Goal: Task Accomplishment & Management: Manage account settings

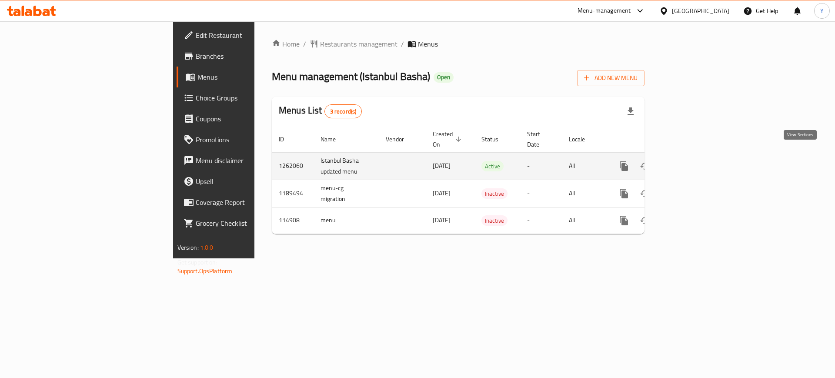
click at [692, 161] on icon "enhanced table" at bounding box center [686, 166] width 10 height 10
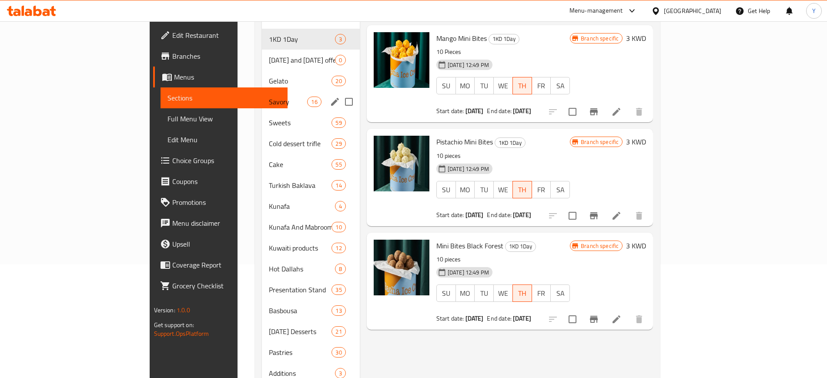
scroll to position [111, 0]
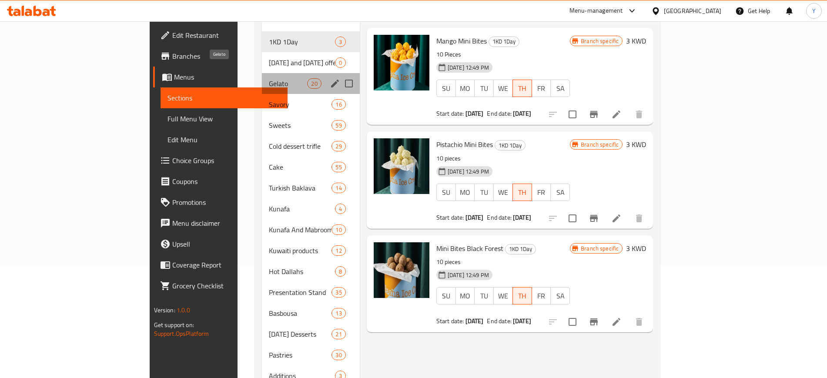
click at [269, 78] on span "Gelato" at bounding box center [288, 83] width 39 height 10
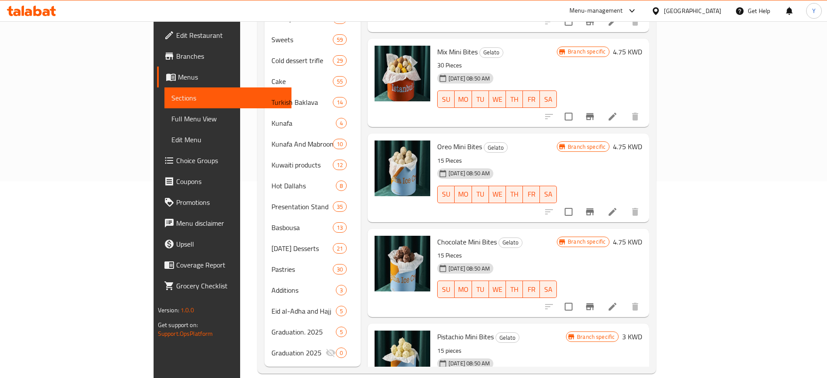
scroll to position [480, 0]
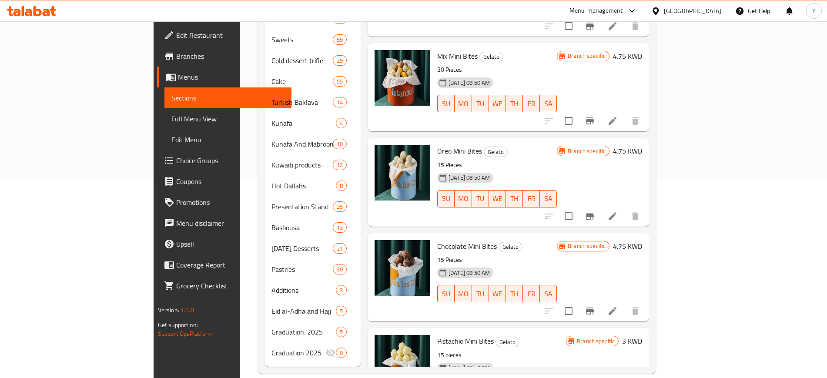
click at [437, 144] on span "Oreo Mini Bites" at bounding box center [459, 150] width 45 height 13
copy h6 "Oreo Mini Bites"
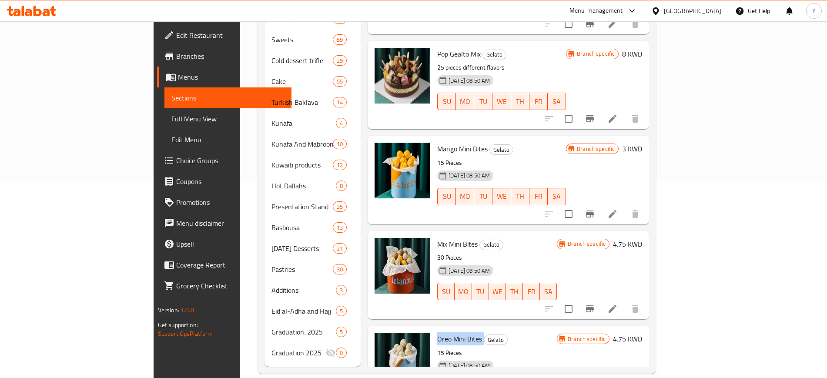
scroll to position [292, 0]
click at [437, 143] on span "Mango Mini Bites" at bounding box center [462, 149] width 50 height 13
copy h6 "Mango Mini Bites"
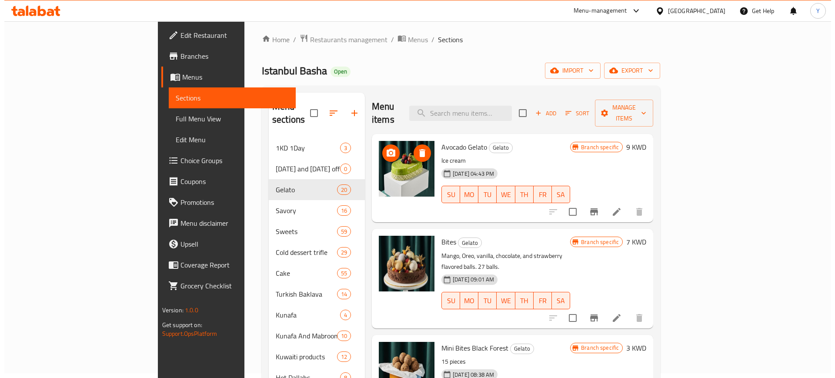
scroll to position [0, 0]
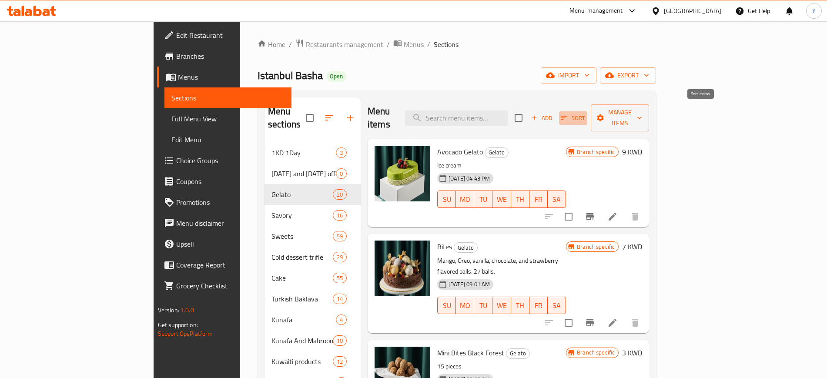
click at [568, 114] on icon "button" at bounding box center [564, 118] width 8 height 8
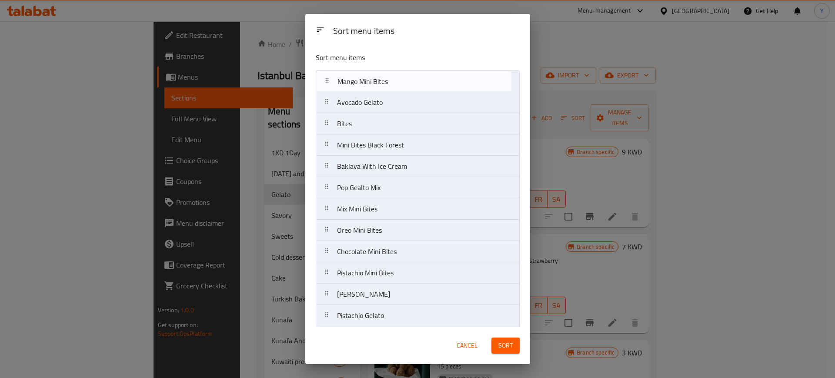
drag, startPoint x: 365, startPoint y: 189, endPoint x: 365, endPoint y: 79, distance: 110.5
click at [365, 79] on nav "Avocado Gelato Bites Mini Bites Black Forest Baklava With Ice Cream Pop Gealto …" at bounding box center [418, 283] width 204 height 427
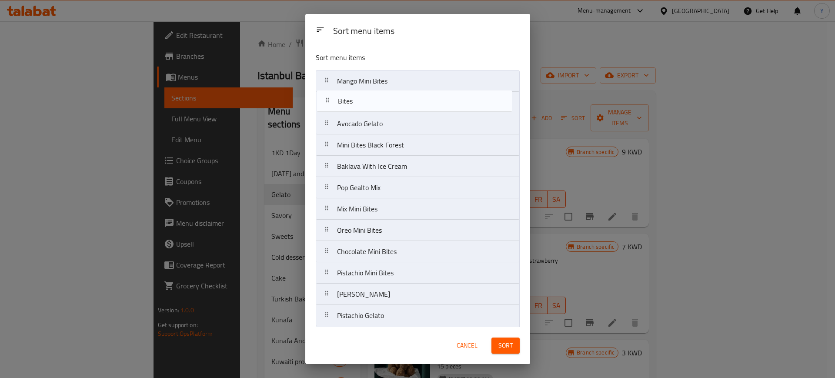
drag, startPoint x: 362, startPoint y: 121, endPoint x: 364, endPoint y: 92, distance: 29.2
click at [364, 92] on nav "Mango Mini Bites Avocado Gelato Bites Mini Bites Black Forest Baklava With Ice …" at bounding box center [418, 283] width 204 height 427
drag, startPoint x: 359, startPoint y: 207, endPoint x: 362, endPoint y: 96, distance: 110.9
click at [362, 96] on nav "Mango Mini Bites Bites Avocado Gelato Mini Bites Black Forest Baklava With Ice …" at bounding box center [418, 283] width 204 height 427
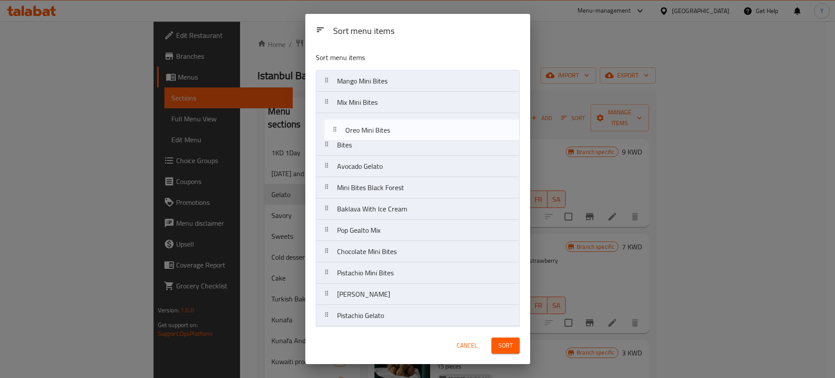
drag, startPoint x: 372, startPoint y: 239, endPoint x: 381, endPoint y: 127, distance: 112.5
click at [381, 127] on nav "Mango Mini Bites Mix Mini Bites Bites Avocado Gelato Mini Bites Black Forest Ba…" at bounding box center [418, 283] width 204 height 427
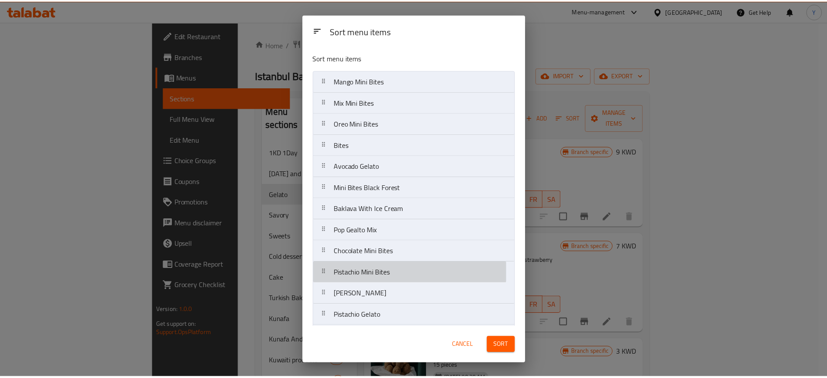
scroll to position [0, 0]
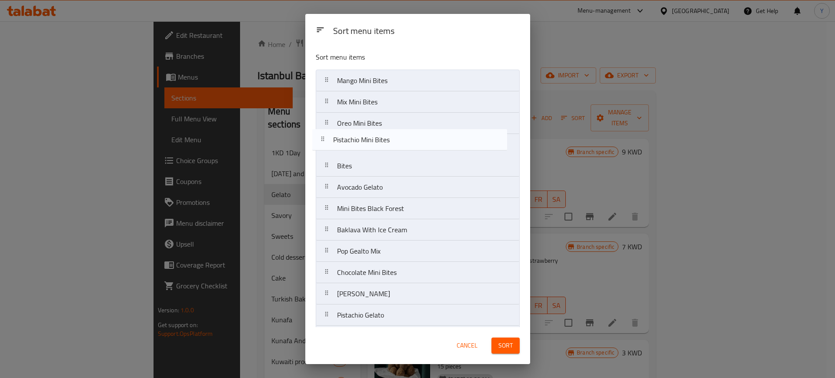
drag, startPoint x: 384, startPoint y: 274, endPoint x: 379, endPoint y: 132, distance: 142.7
click at [379, 132] on nav "Mango Mini Bites Mix Mini Bites Oreo Mini Bites Bites Avocado Gelato Mini Bites…" at bounding box center [418, 283] width 204 height 427
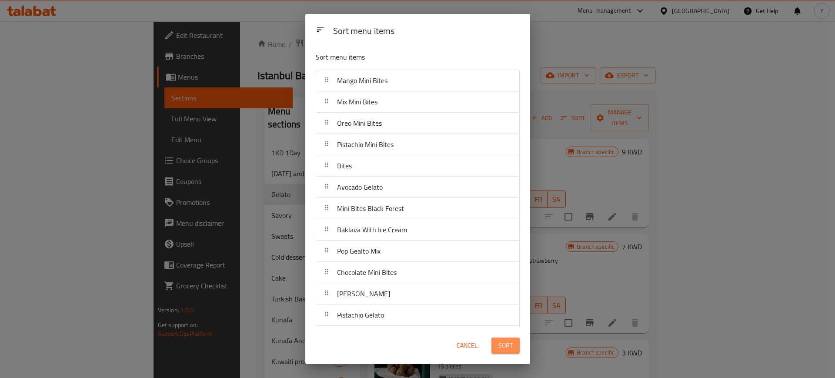
click at [501, 344] on span "Sort" at bounding box center [505, 345] width 14 height 11
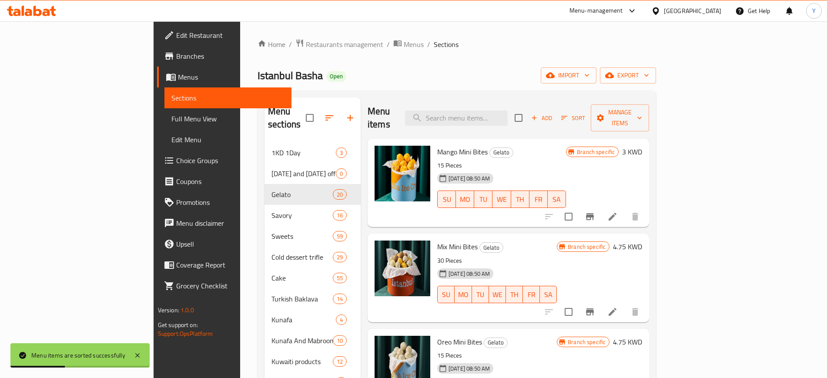
click at [431, 107] on div "Menu items Add Sort Manage items" at bounding box center [507, 117] width 281 height 41
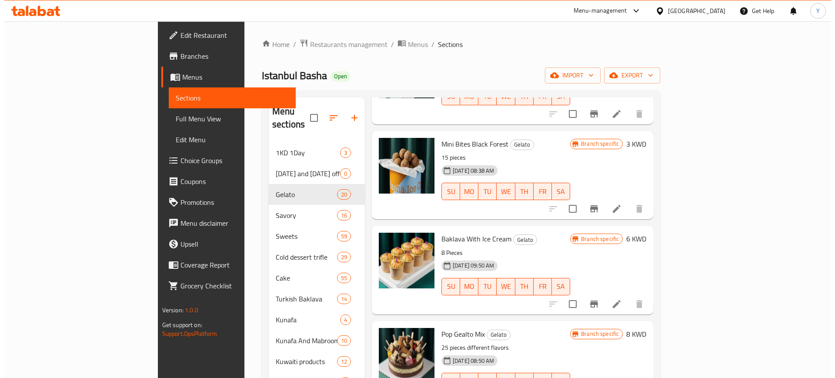
scroll to position [0, 0]
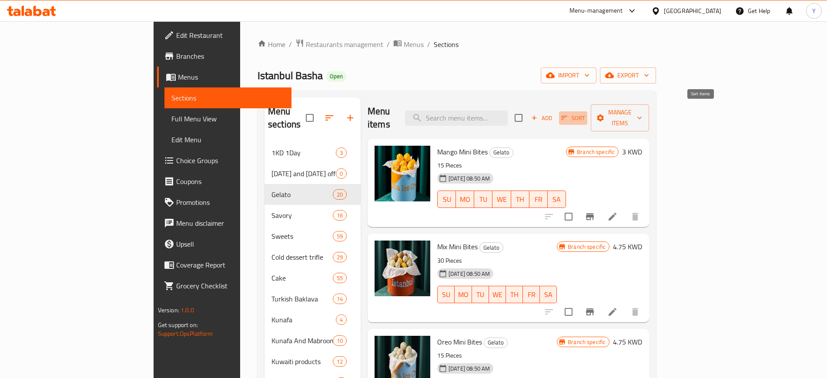
click at [568, 114] on icon "button" at bounding box center [564, 118] width 8 height 8
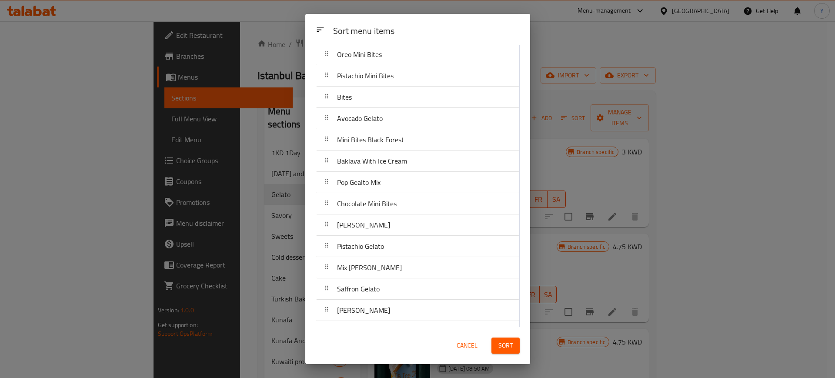
scroll to position [75, 0]
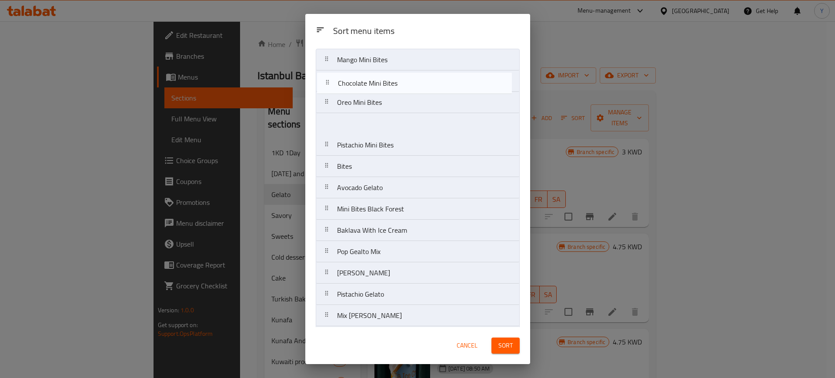
drag, startPoint x: 384, startPoint y: 197, endPoint x: 384, endPoint y: 76, distance: 121.8
click at [384, 76] on nav "Mango Mini Bites Mix Mini Bites Oreo Mini Bites Pistachio Mini Bites Bites Avoc…" at bounding box center [418, 262] width 204 height 427
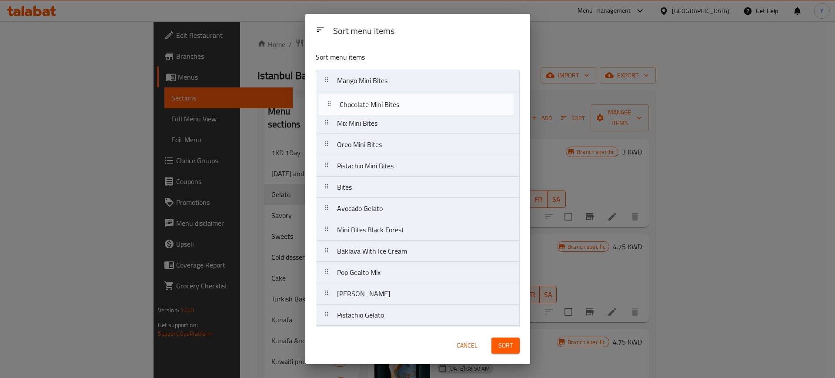
scroll to position [0, 0]
drag, startPoint x: 380, startPoint y: 76, endPoint x: 383, endPoint y: 108, distance: 32.3
click at [383, 108] on nav "Chocolate Mini Bites Mango Mini Bites Mix Mini Bites Oreo Mini Bites Pistachio …" at bounding box center [418, 283] width 204 height 427
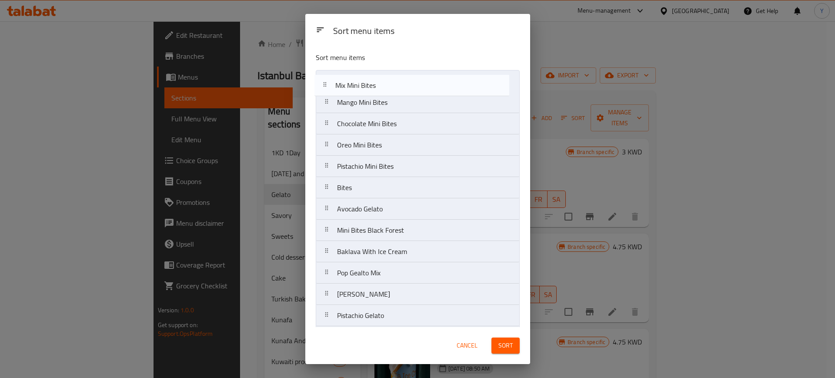
drag, startPoint x: 381, startPoint y: 122, endPoint x: 379, endPoint y: 77, distance: 45.3
click at [379, 77] on nav "Mango Mini Bites Chocolate Mini Bites Mix Mini Bites Oreo Mini Bites Pistachio …" at bounding box center [418, 283] width 204 height 427
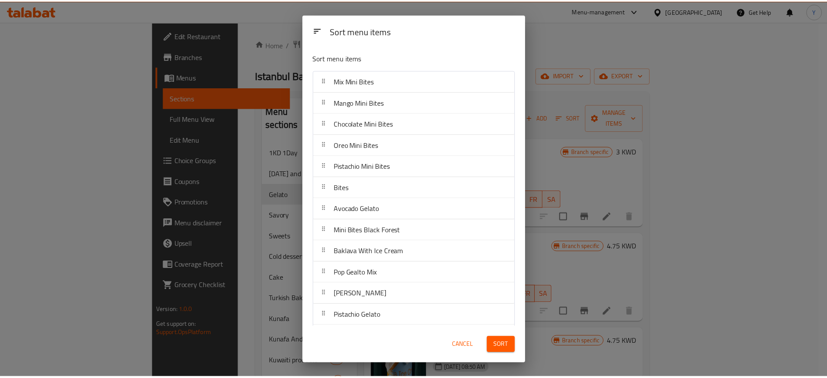
scroll to position [0, 0]
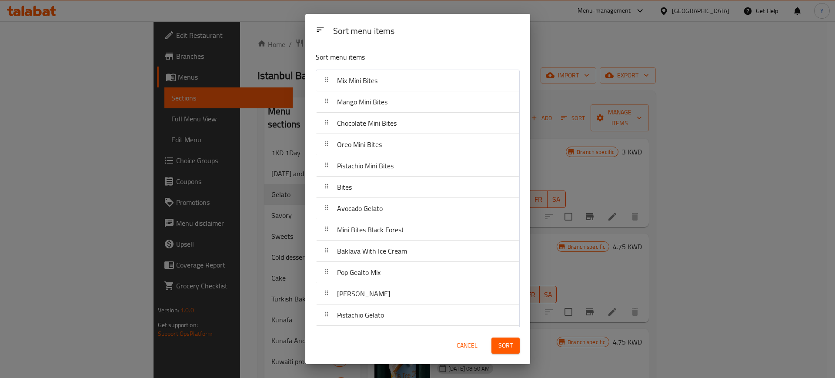
click at [498, 340] on span "Sort" at bounding box center [505, 345] width 14 height 11
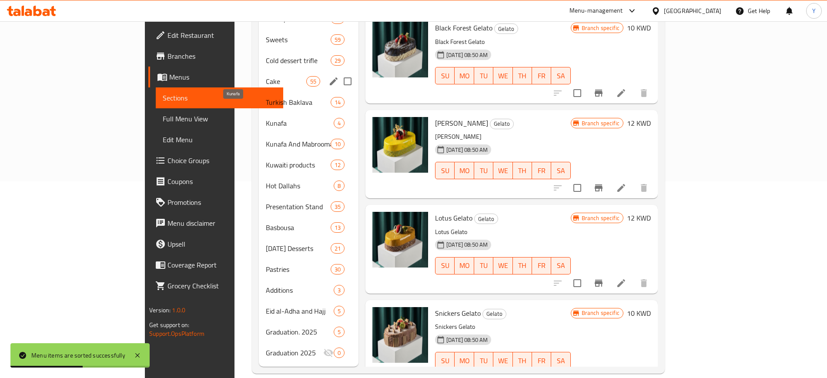
scroll to position [0, 0]
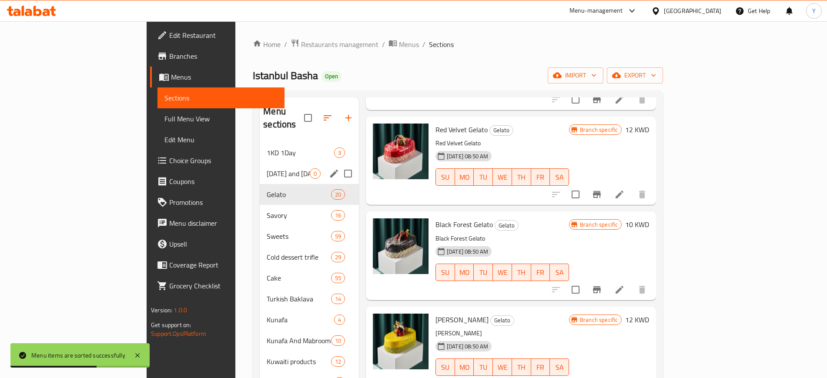
click at [260, 166] on div "Thursday and Friday offer 0" at bounding box center [309, 173] width 99 height 21
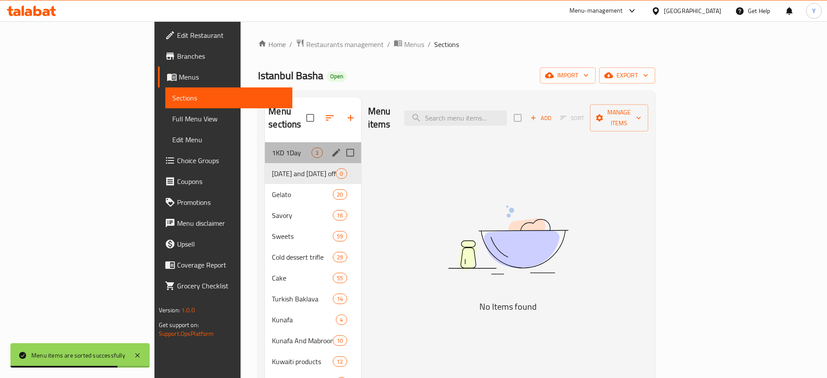
click at [265, 146] on div "1KD 1Day 3" at bounding box center [313, 152] width 96 height 21
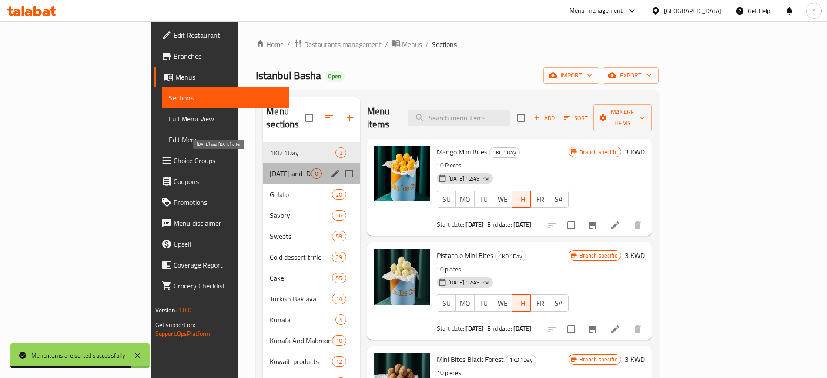
click at [270, 168] on span "Thursday and Friday offer" at bounding box center [290, 173] width 41 height 10
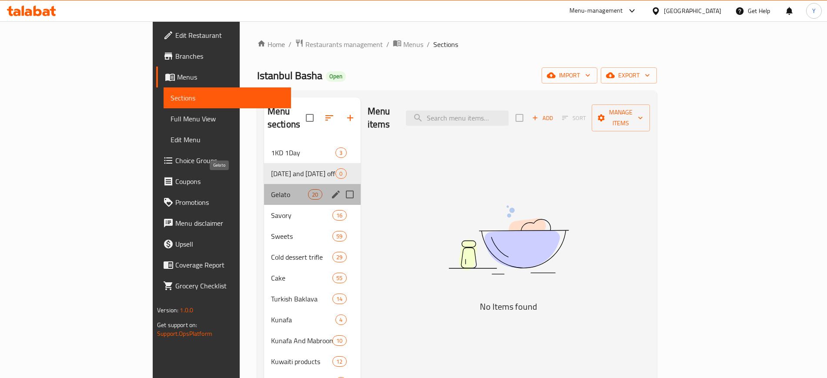
click at [271, 189] on span "Gelato" at bounding box center [289, 194] width 37 height 10
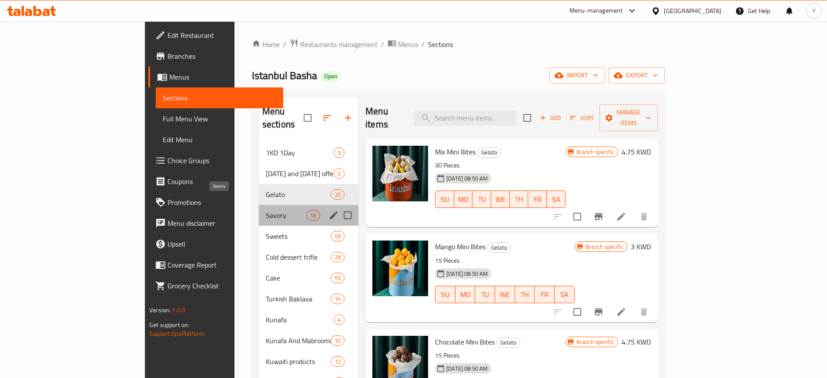
click at [266, 210] on span "Savory" at bounding box center [286, 215] width 40 height 10
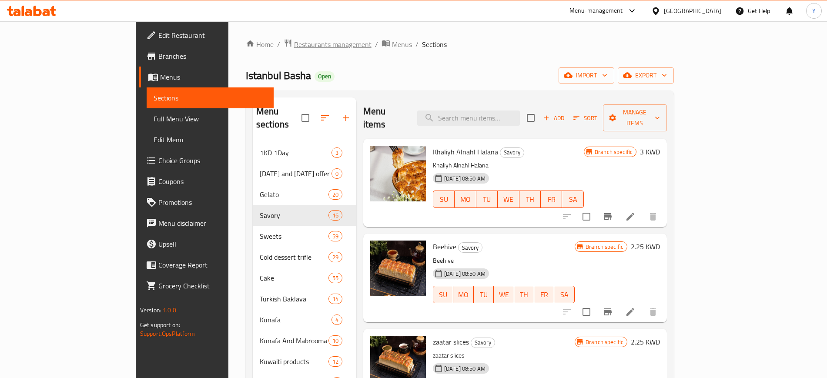
click at [294, 45] on span "Restaurants management" at bounding box center [332, 44] width 77 height 10
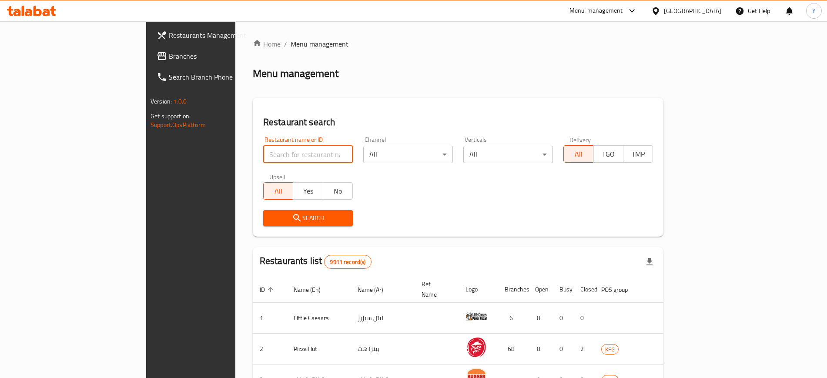
click at [263, 151] on input "search" at bounding box center [308, 154] width 90 height 17
type input "afrah"
click button "Search" at bounding box center [308, 218] width 90 height 16
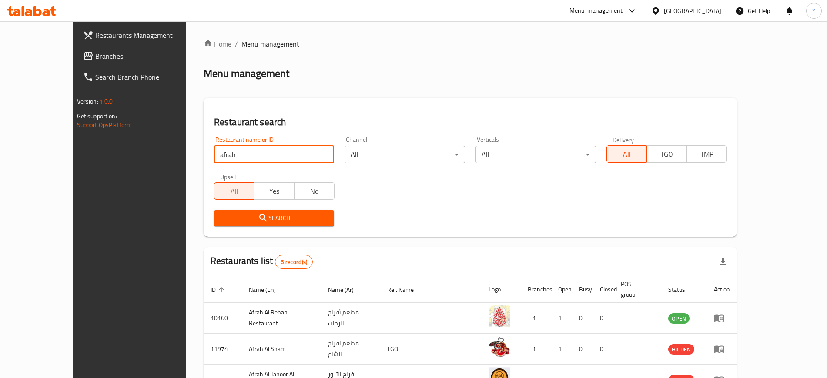
scroll to position [157, 0]
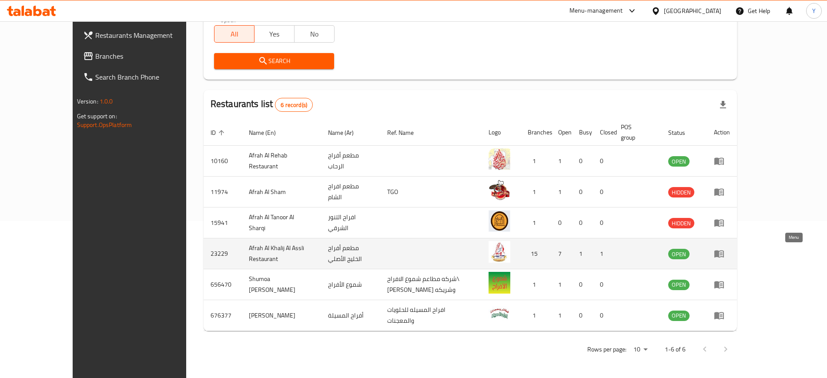
click at [724, 254] on icon "enhanced table" at bounding box center [719, 253] width 10 height 10
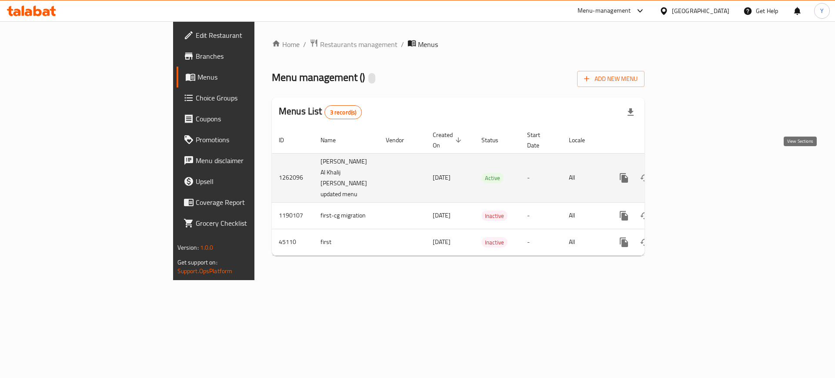
click at [692, 173] on icon "enhanced table" at bounding box center [686, 178] width 10 height 10
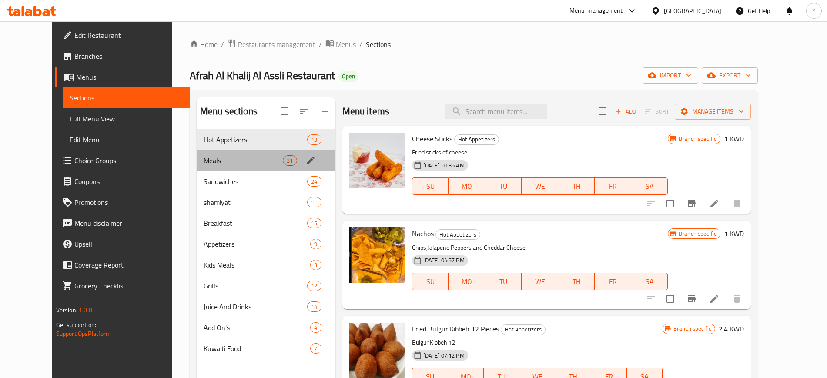
click at [200, 170] on div "Meals 31" at bounding box center [266, 160] width 139 height 21
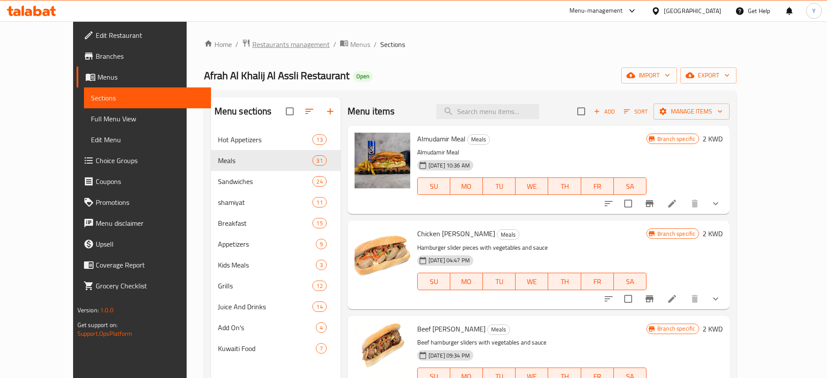
click at [252, 46] on span "Restaurants management" at bounding box center [290, 44] width 77 height 10
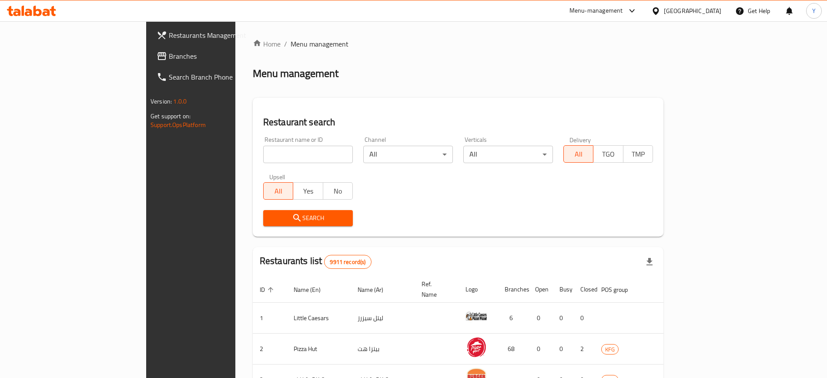
click at [263, 158] on input "search" at bounding box center [308, 154] width 90 height 17
click at [263, 140] on div "Restaurant name or ID Restaurant name or ID" at bounding box center [308, 150] width 90 height 27
click at [298, 156] on input "search" at bounding box center [308, 154] width 90 height 17
click button "Search" at bounding box center [308, 218] width 90 height 16
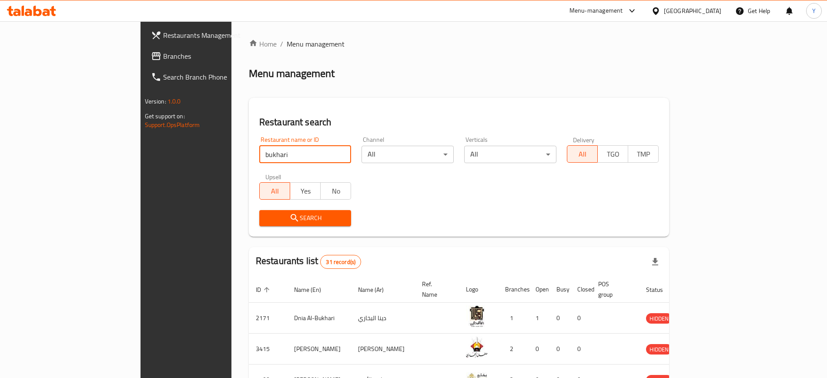
scroll to position [0, 0]
click at [264, 152] on input "bukhari" at bounding box center [305, 153] width 92 height 17
click button "Search" at bounding box center [305, 218] width 92 height 16
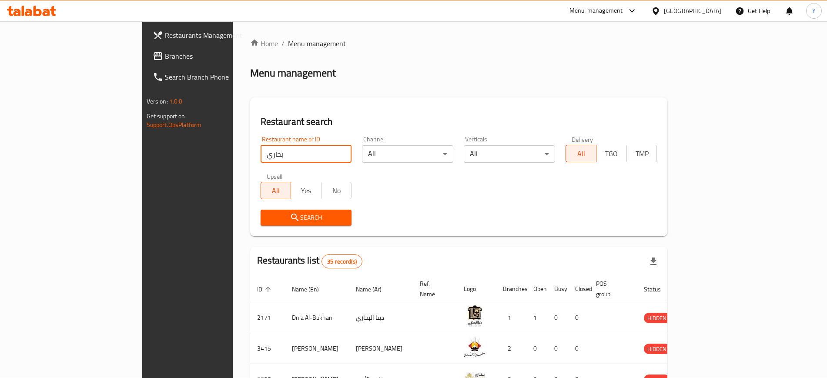
type input "بخاري و منسف"
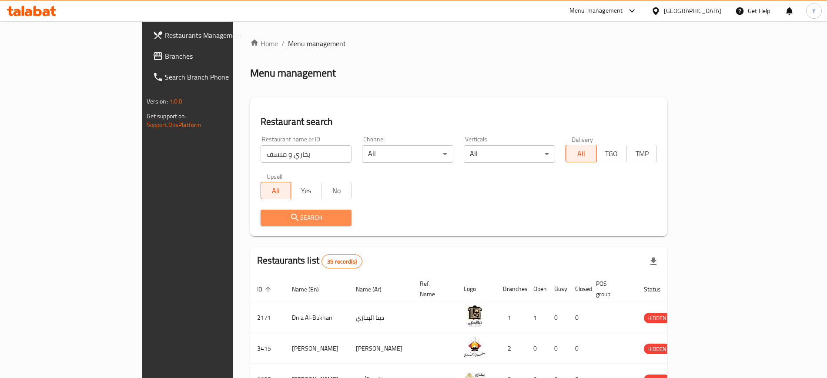
click at [267, 222] on span "Search" at bounding box center [305, 217] width 77 height 11
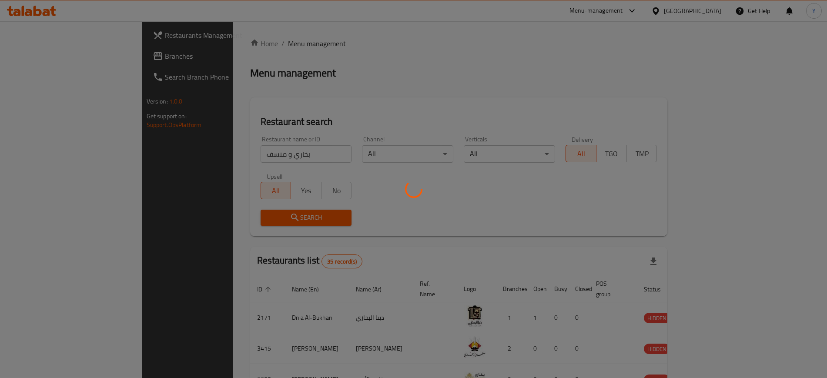
scroll to position [0, 0]
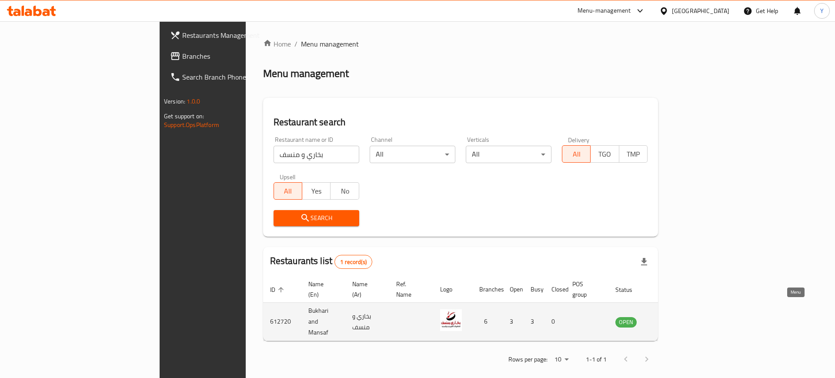
click at [671, 318] on icon "enhanced table" at bounding box center [666, 321] width 10 height 7
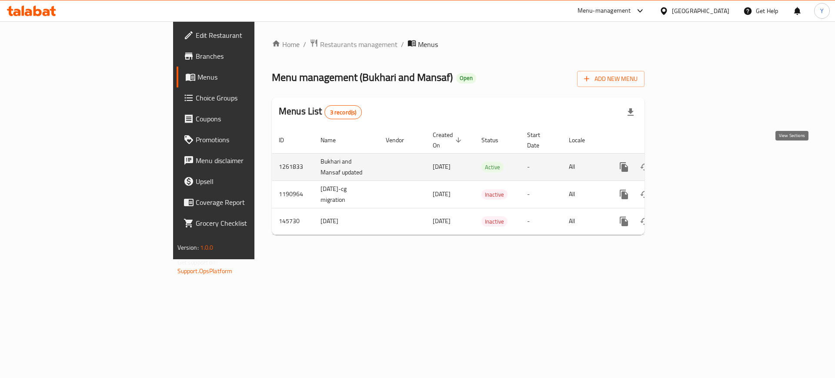
click at [692, 162] on icon "enhanced table" at bounding box center [686, 167] width 10 height 10
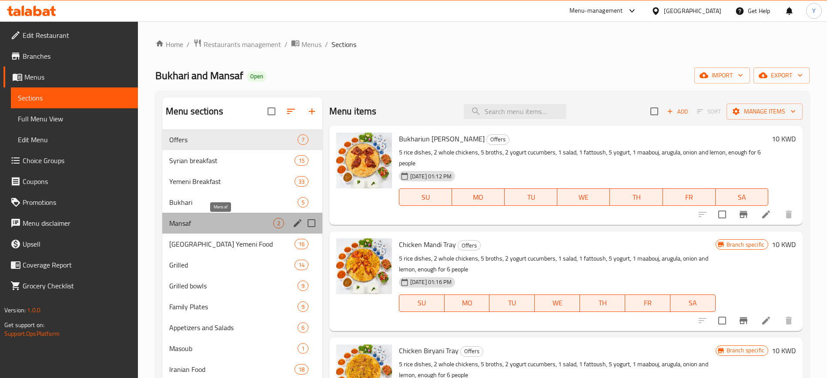
click at [207, 223] on span "Mansaf" at bounding box center [221, 223] width 104 height 10
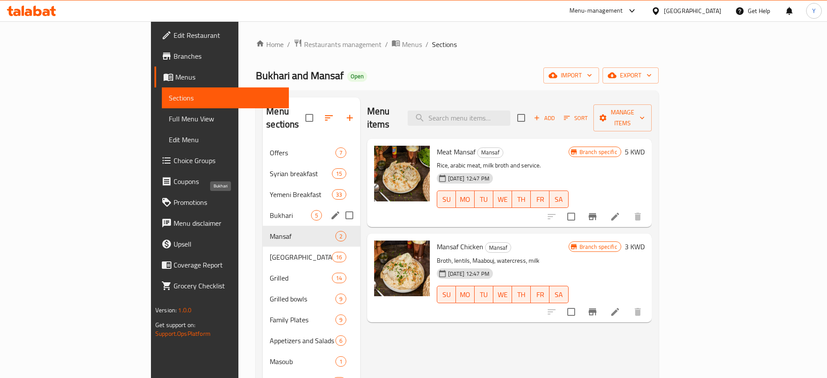
click at [270, 210] on span "Bukhari" at bounding box center [290, 215] width 41 height 10
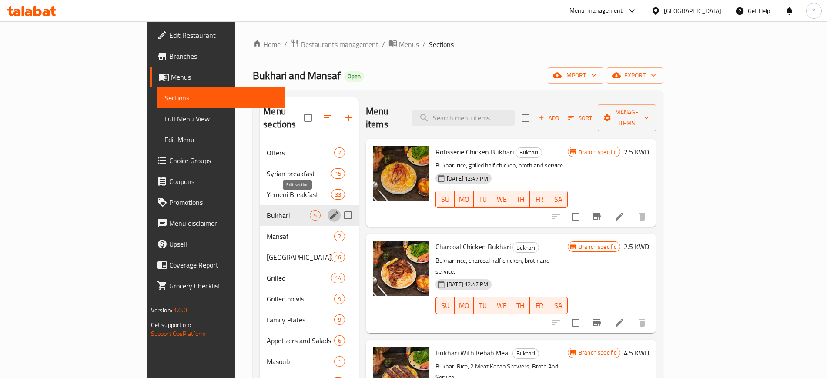
click at [329, 210] on icon "edit" at bounding box center [334, 215] width 10 height 10
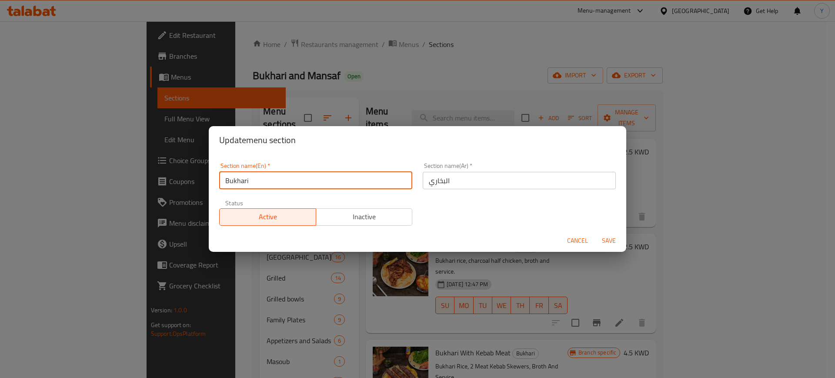
click at [315, 174] on input "Bukhari" at bounding box center [315, 180] width 193 height 17
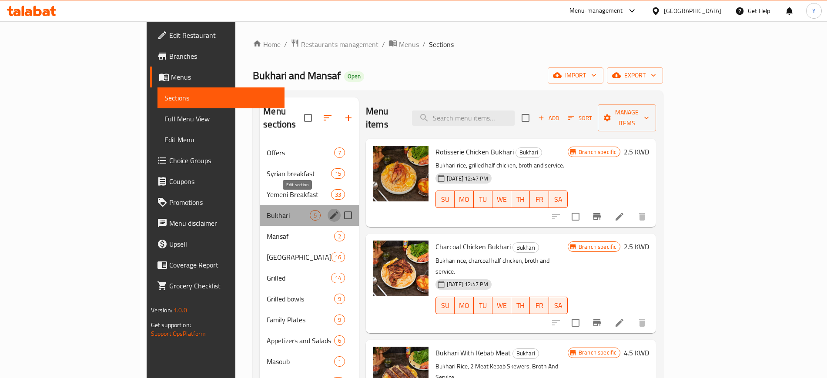
click at [329, 210] on icon "edit" at bounding box center [334, 215] width 10 height 10
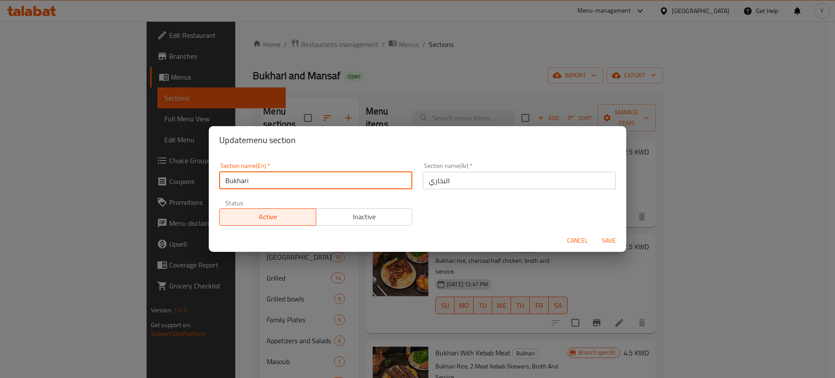
click at [287, 176] on input "Bukhari" at bounding box center [315, 180] width 193 height 17
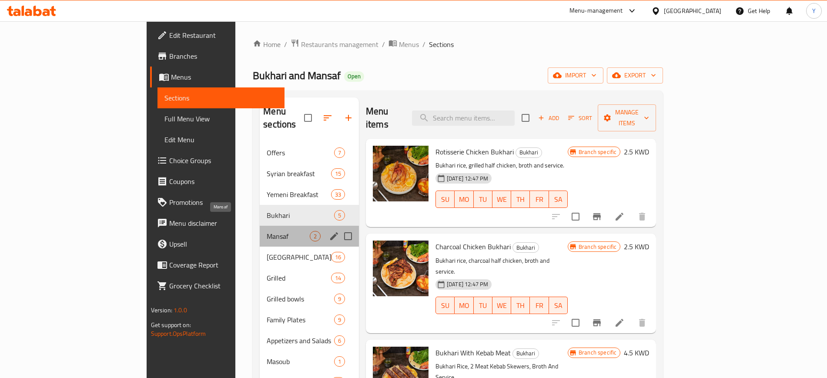
click at [267, 231] on span "Mansaf" at bounding box center [288, 236] width 43 height 10
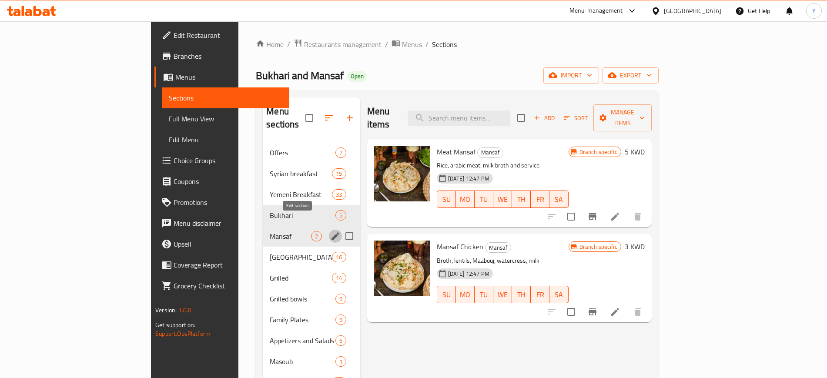
click at [331, 232] on icon "edit" at bounding box center [335, 236] width 8 height 8
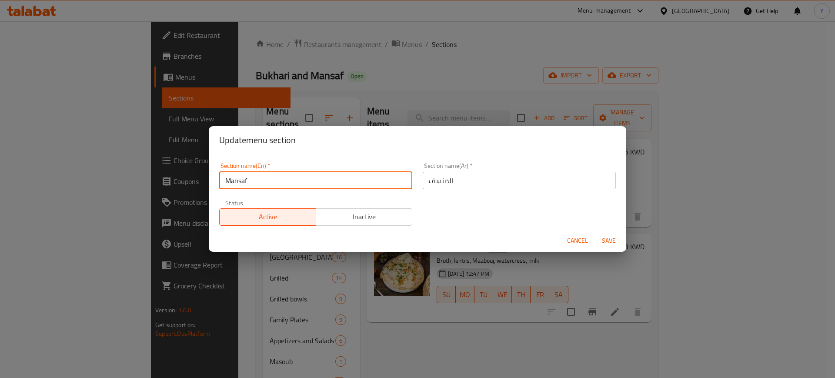
click at [280, 183] on input "Mansaf" at bounding box center [315, 180] width 193 height 17
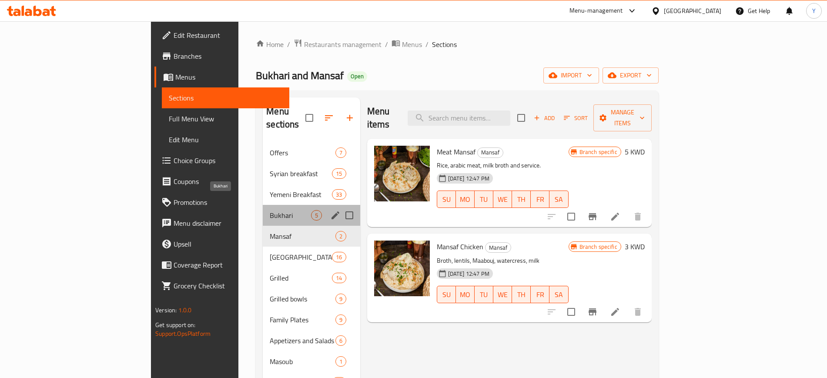
click at [270, 210] on span "Bukhari" at bounding box center [290, 215] width 41 height 10
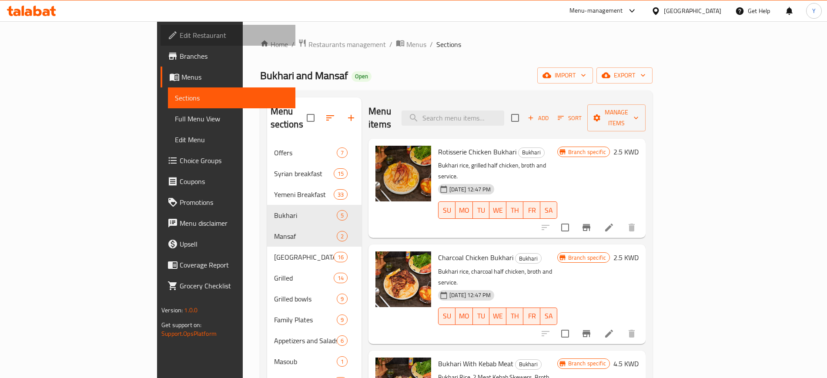
click at [180, 37] on span "Edit Restaurant" at bounding box center [234, 35] width 108 height 10
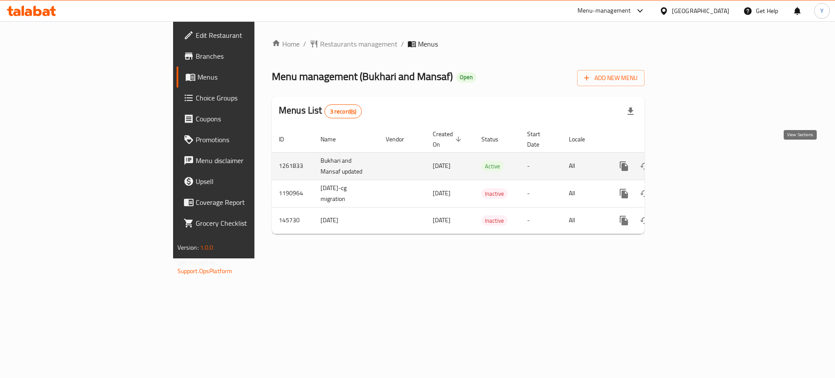
click at [692, 161] on icon "enhanced table" at bounding box center [686, 166] width 10 height 10
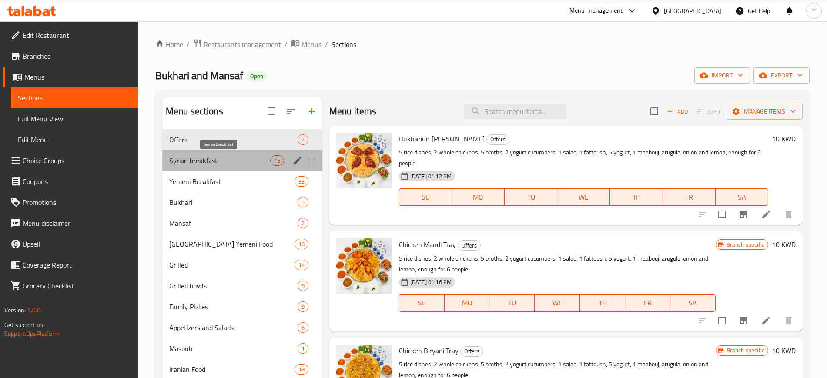
click at [205, 164] on span "Syrian breakfast" at bounding box center [219, 160] width 101 height 10
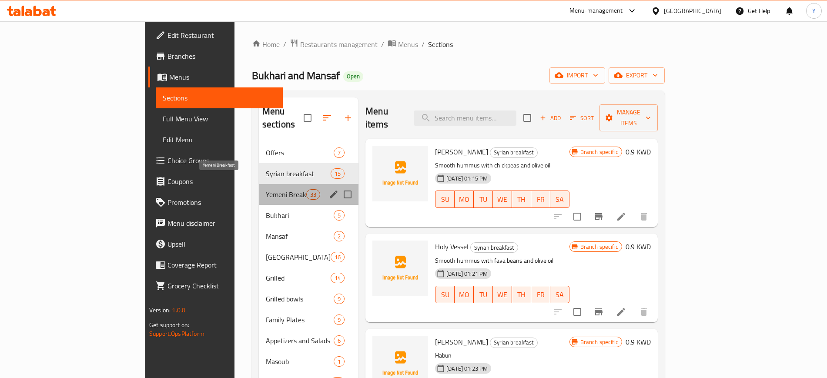
click at [266, 189] on span "Yemeni Breakfast" at bounding box center [286, 194] width 40 height 10
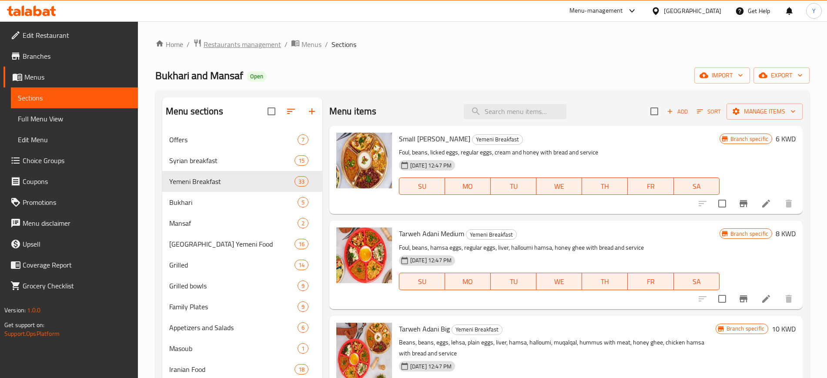
click at [260, 50] on span "Restaurants management" at bounding box center [242, 44] width 77 height 10
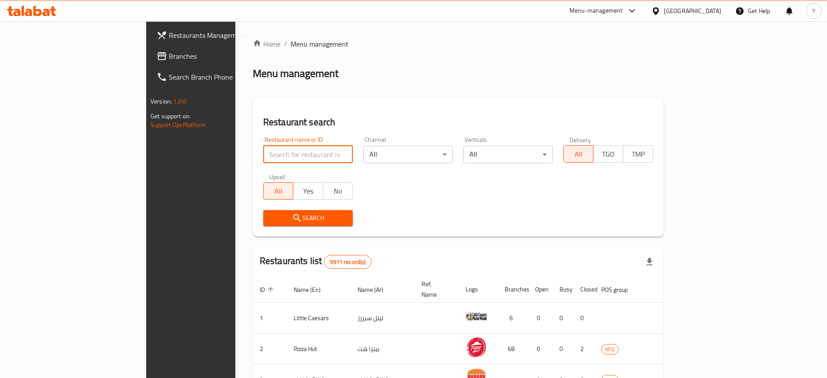
click at [263, 158] on input "search" at bounding box center [308, 154] width 90 height 17
type input "istanb"
click button "Search" at bounding box center [308, 218] width 90 height 16
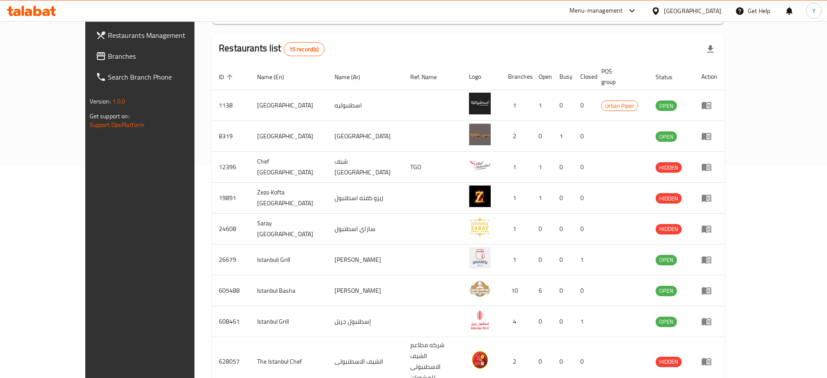
scroll to position [221, 0]
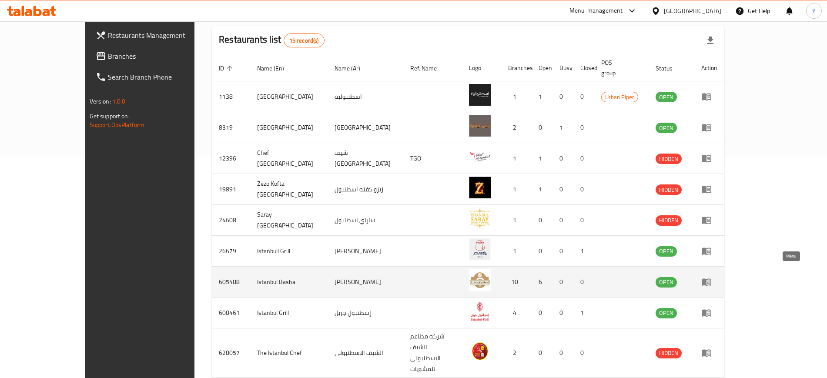
click at [711, 279] on icon "enhanced table" at bounding box center [706, 282] width 10 height 7
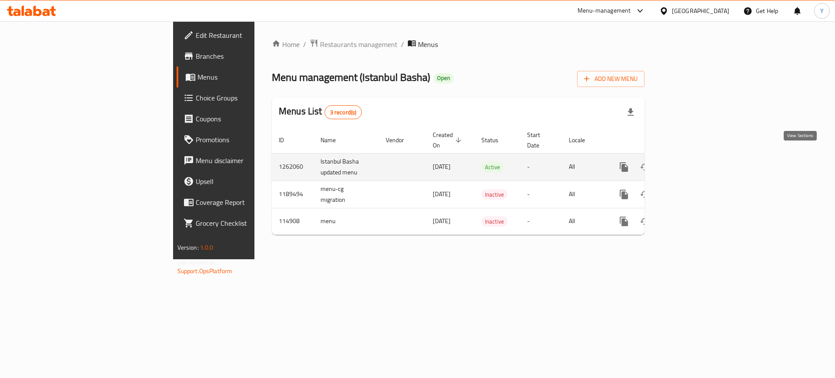
click at [692, 162] on icon "enhanced table" at bounding box center [686, 167] width 10 height 10
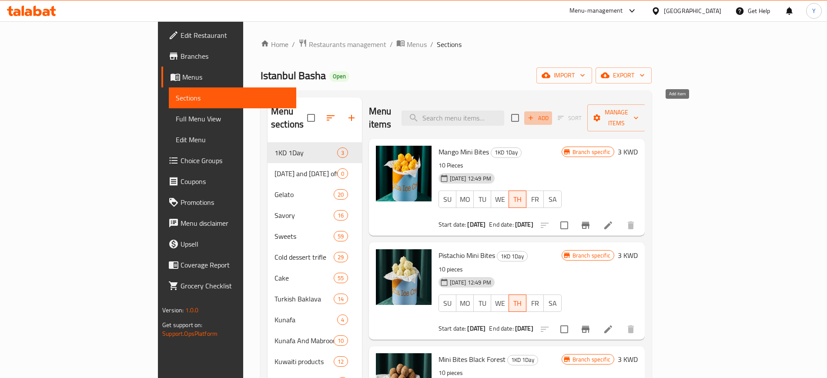
click at [550, 115] on span "Add" at bounding box center [537, 118] width 23 height 10
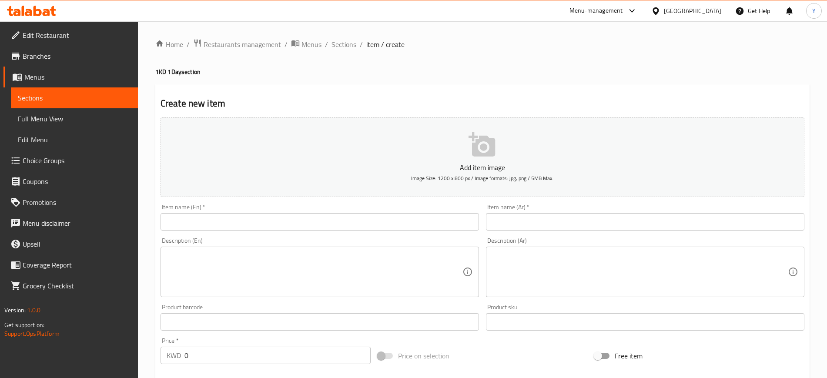
click at [350, 43] on div at bounding box center [413, 189] width 827 height 378
click at [350, 43] on div "Home / Restaurants management / Menus / Sections / item / create 1KD 1Day secti…" at bounding box center [482, 318] width 654 height 558
click at [350, 43] on span "Sections" at bounding box center [343, 44] width 25 height 10
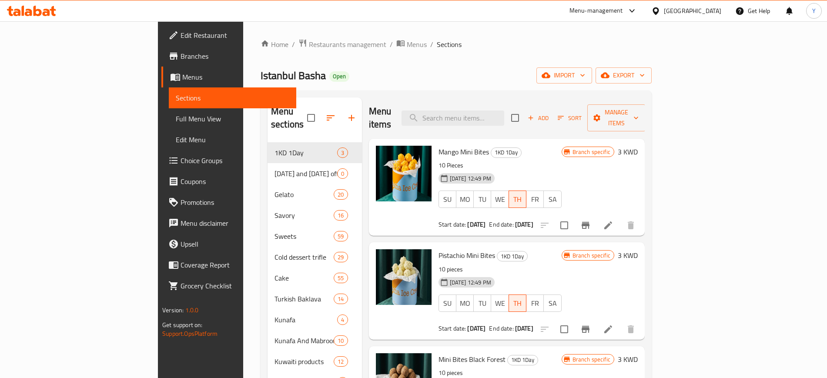
click at [438, 145] on span "Mango Mini Bites" at bounding box center [463, 151] width 50 height 13
copy h6 "Mango Mini Bites"
click at [550, 113] on span "Add" at bounding box center [537, 118] width 23 height 10
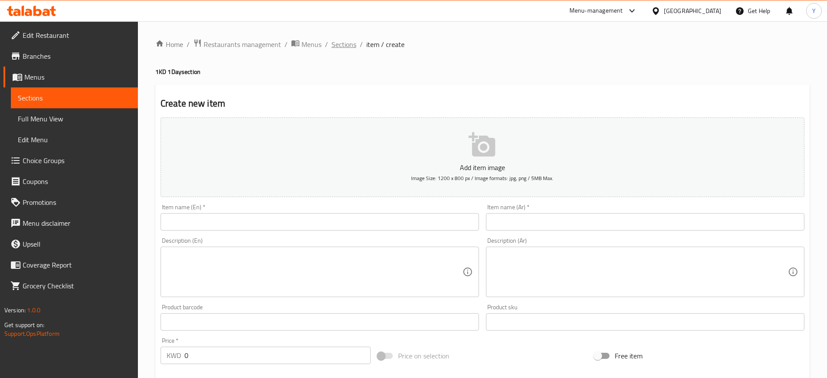
click at [338, 44] on span "Sections" at bounding box center [343, 44] width 25 height 10
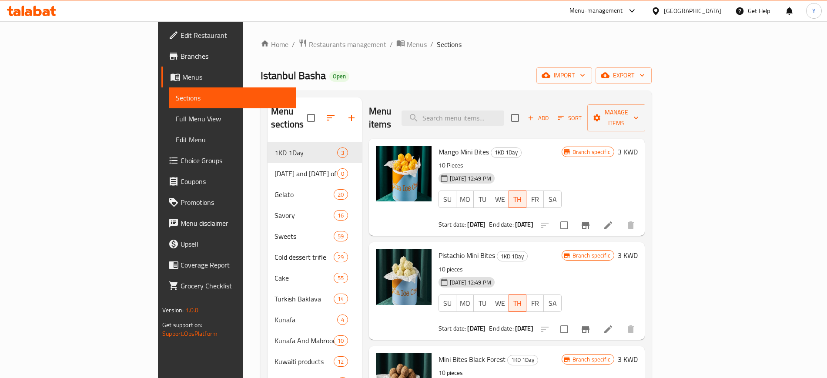
click at [438, 145] on span "Mango Mini Bites" at bounding box center [463, 151] width 50 height 13
copy h6 "Mango Mini Bites"
click at [581, 113] on span "Sort" at bounding box center [569, 118] width 24 height 10
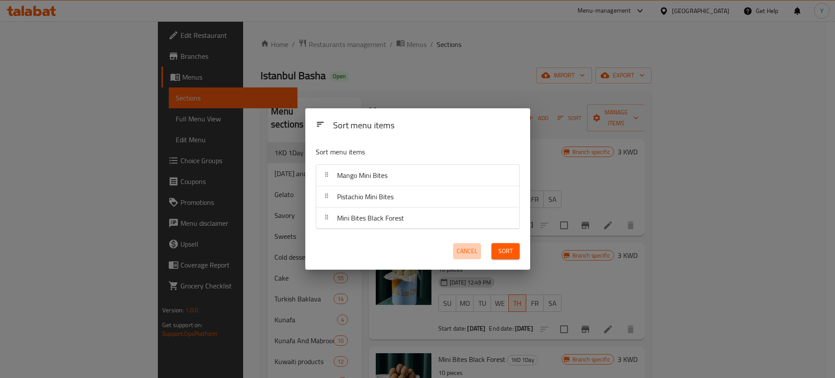
click at [470, 253] on span "Cancel" at bounding box center [467, 251] width 21 height 11
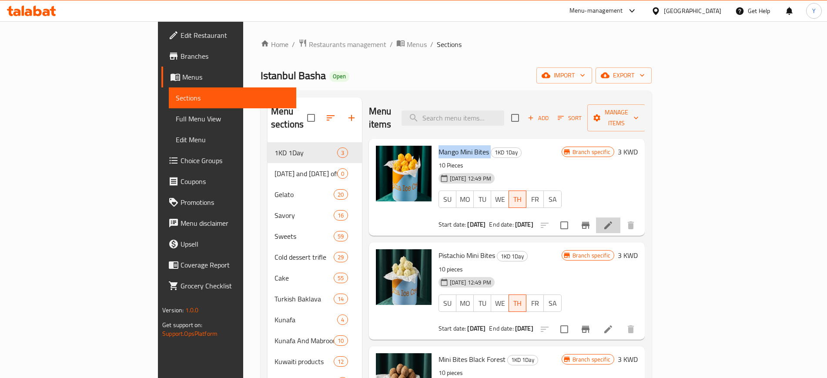
click at [620, 217] on li at bounding box center [608, 225] width 24 height 16
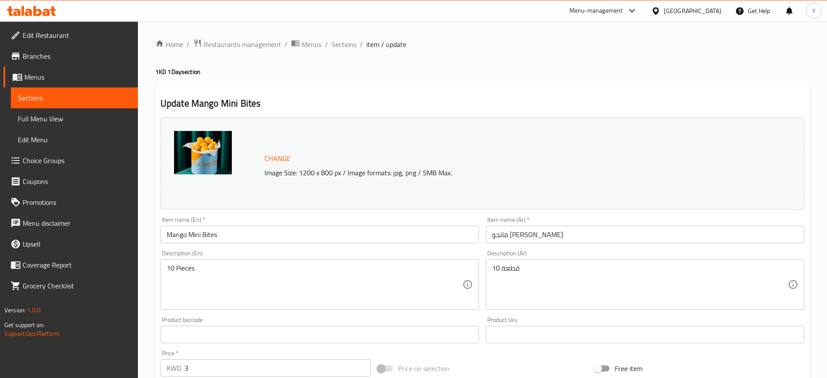
click at [361, 241] on input "Mango Mini Bites" at bounding box center [319, 234] width 318 height 17
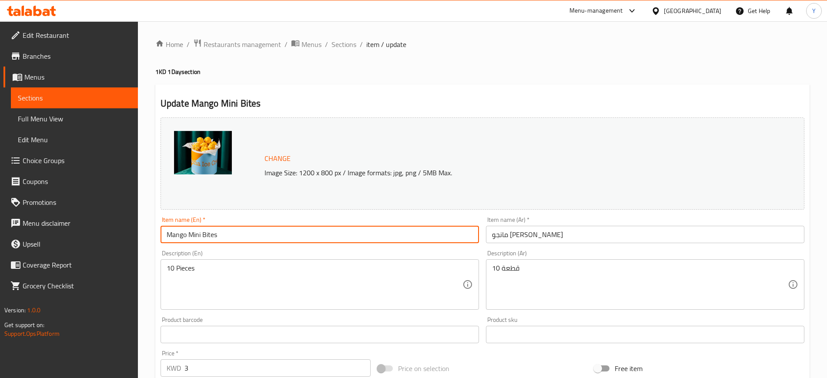
click at [361, 241] on input "Mango Mini Bites" at bounding box center [319, 234] width 318 height 17
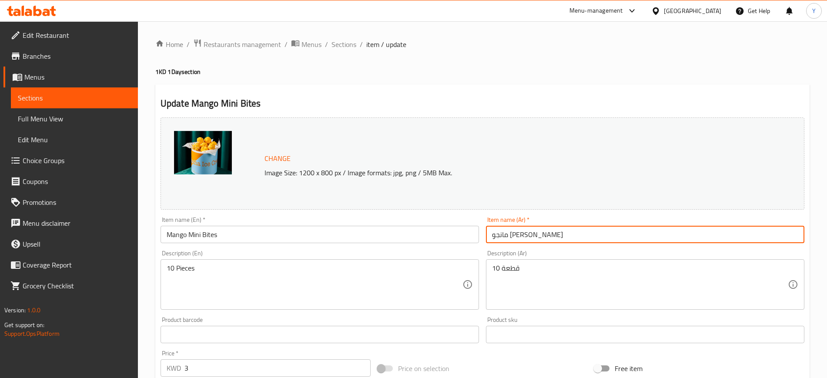
click at [606, 234] on input "مانجو ميني بايتس" at bounding box center [645, 234] width 318 height 17
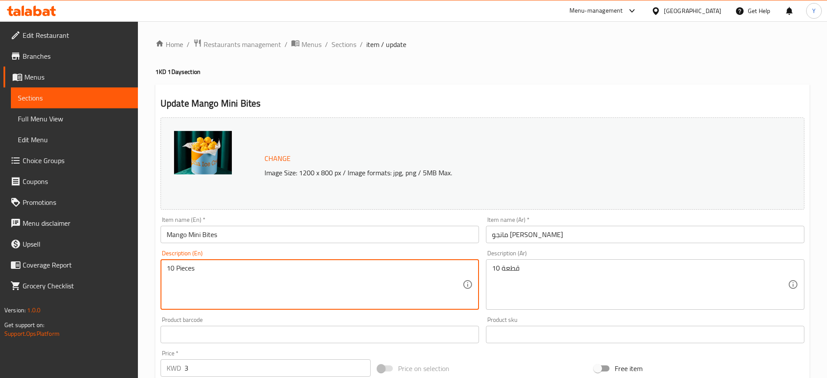
click at [237, 283] on textarea "10 Pieces" at bounding box center [315, 284] width 296 height 41
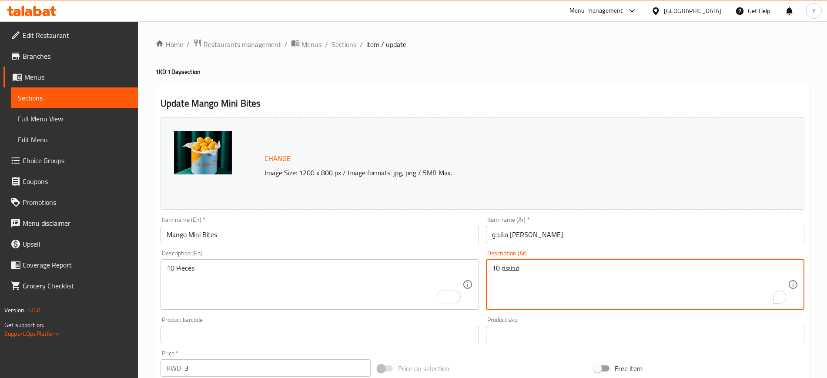
click at [553, 302] on textarea "10 قطعة" at bounding box center [640, 284] width 296 height 41
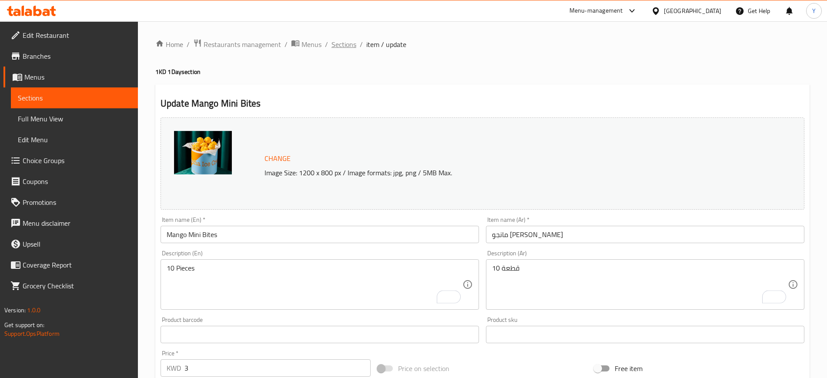
click at [341, 45] on span "Sections" at bounding box center [343, 44] width 25 height 10
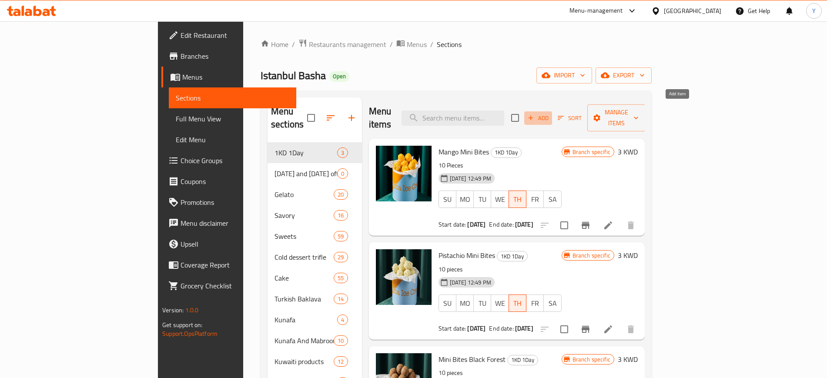
click at [550, 113] on span "Add" at bounding box center [537, 118] width 23 height 10
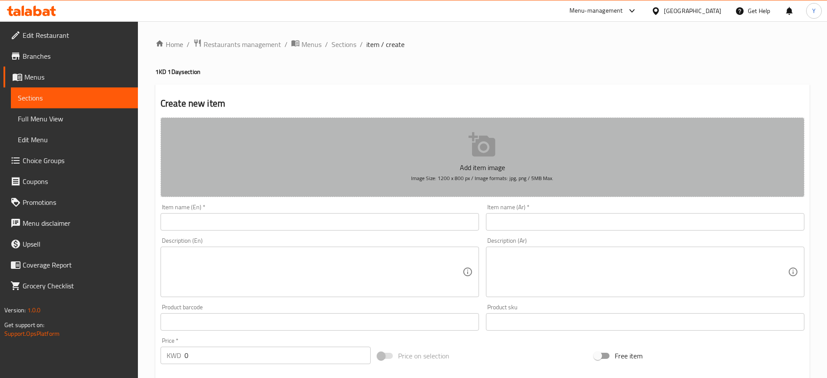
click at [409, 130] on button "Add item image Image Size: 1200 x 800 px / Image formats: jpg, png / 5MB Max." at bounding box center [482, 157] width 644 height 80
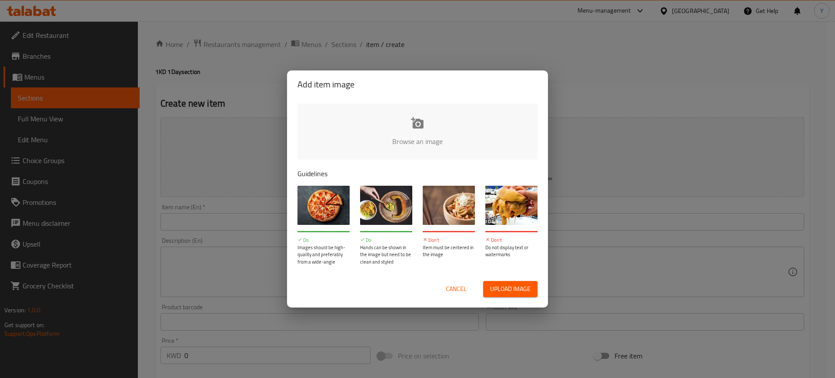
click at [368, 125] on input "file" at bounding box center [711, 143] width 828 height 81
click at [435, 126] on input "file" at bounding box center [711, 143] width 828 height 81
click at [457, 288] on span "Cancel" at bounding box center [456, 289] width 21 height 11
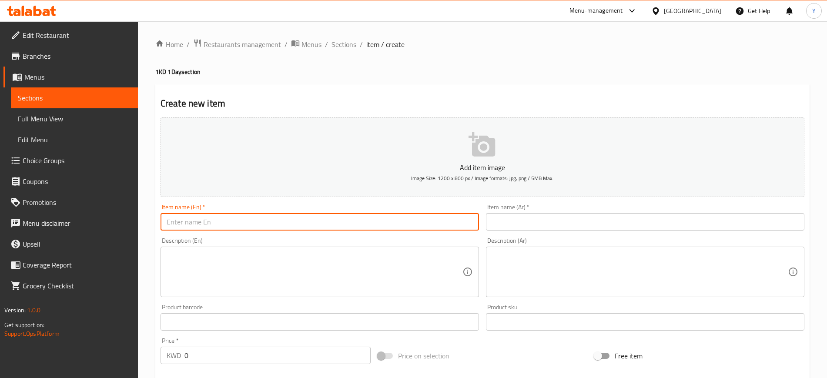
click at [355, 214] on input "text" at bounding box center [319, 221] width 318 height 17
paste input "Mango Mini Bites"
click at [185, 219] on input "Mango Mini Bites" at bounding box center [319, 221] width 318 height 17
click at [177, 221] on input "Mango Mini Bites" at bounding box center [319, 221] width 318 height 17
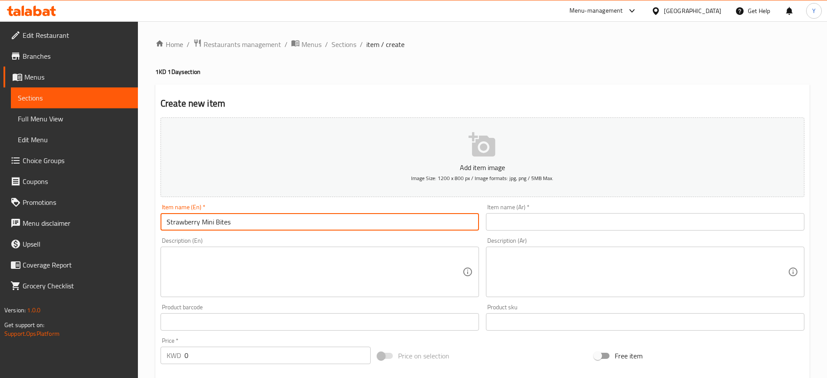
type input "Strawberry Mini Bites"
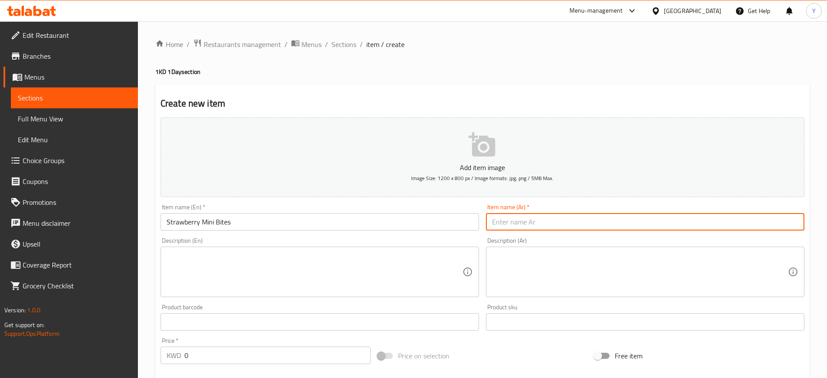
click at [545, 217] on input "text" at bounding box center [645, 221] width 318 height 17
paste input "مانجو ميني بايتس"
click at [539, 219] on input "مانجو ميني بايتس" at bounding box center [645, 221] width 318 height 17
type input "فراوله ميني بايتس"
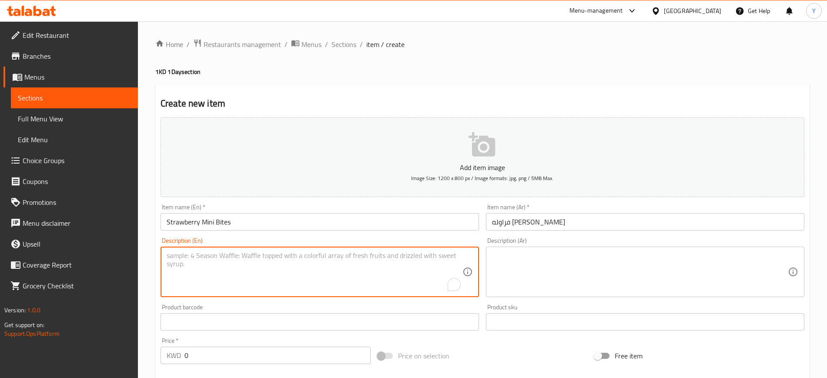
click at [367, 275] on textarea "To enrich screen reader interactions, please activate Accessibility in Grammarl…" at bounding box center [315, 271] width 296 height 41
paste textarea "10 Pieces"
type textarea "10 Pieces"
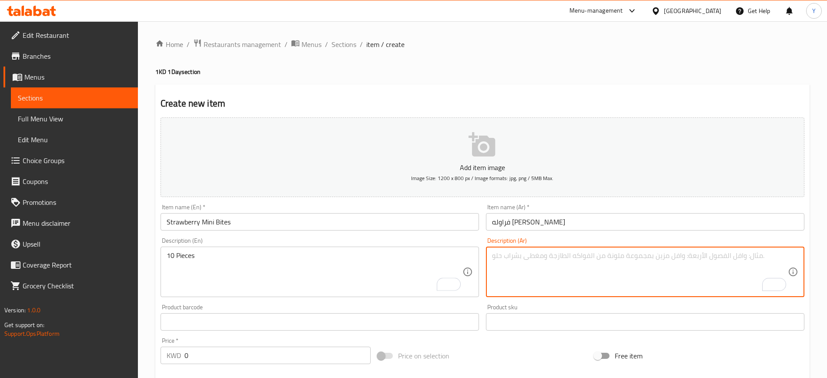
paste textarea "10 قطعة"
type textarea "10 قطعة"
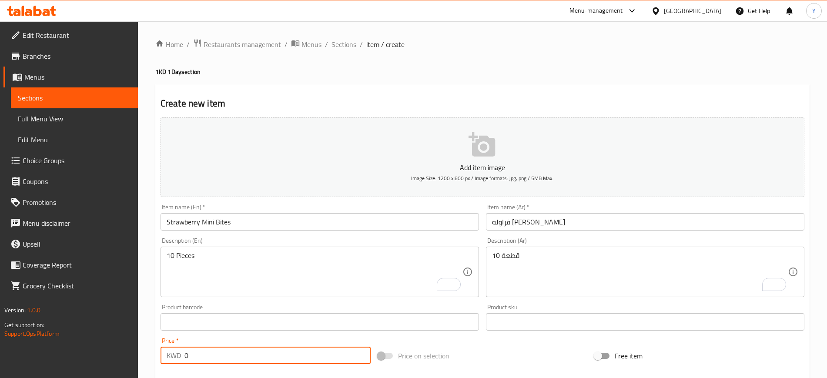
click at [242, 351] on input "0" at bounding box center [277, 355] width 186 height 17
click at [223, 348] on input "-18" at bounding box center [277, 355] width 186 height 17
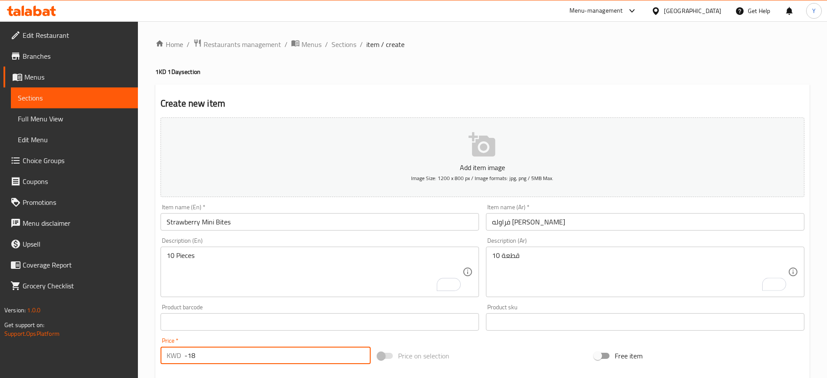
click at [223, 348] on input "-18" at bounding box center [277, 355] width 186 height 17
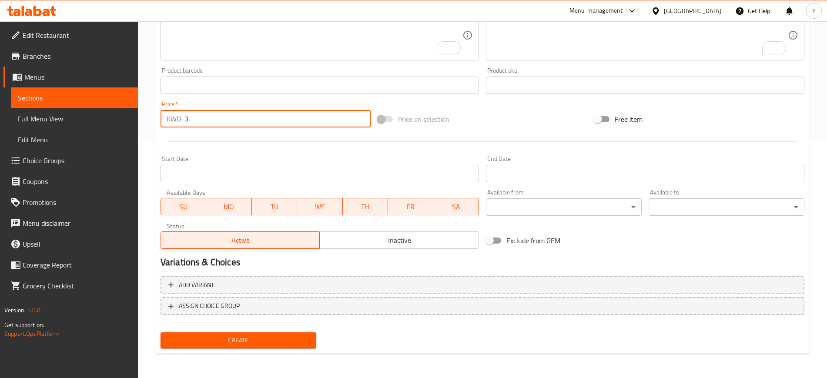
type input "3"
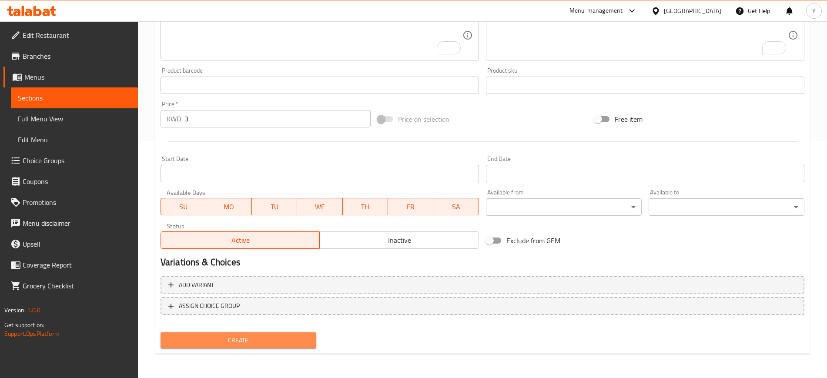
click at [245, 335] on span "Create" at bounding box center [238, 340] width 142 height 11
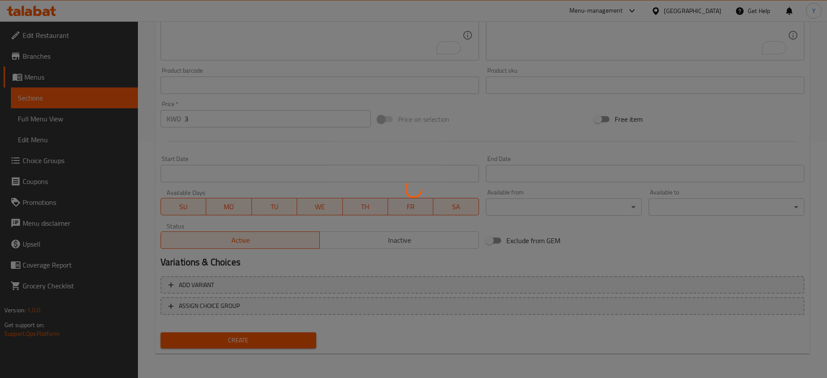
type input "0"
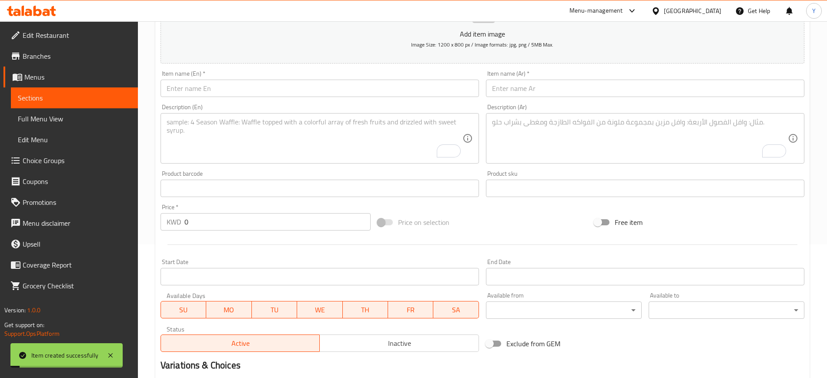
scroll to position [0, 0]
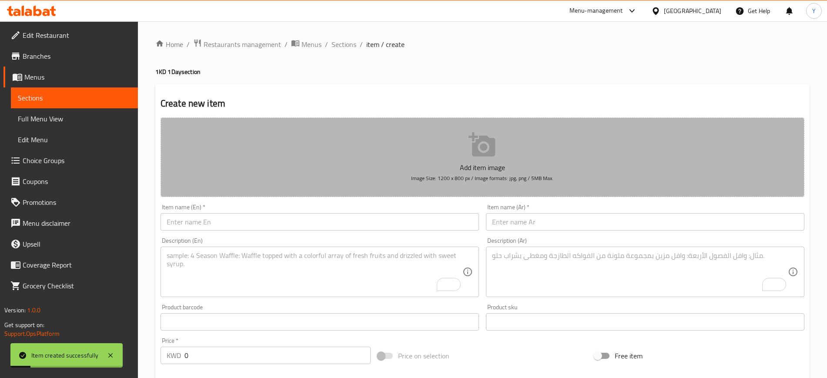
click at [426, 153] on button "Add item image Image Size: 1200 x 800 px / Image formats: jpg, png / 5MB Max." at bounding box center [482, 157] width 644 height 80
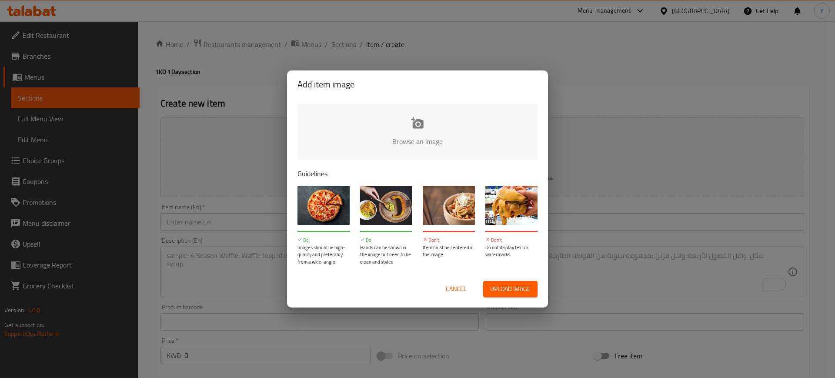
click at [437, 141] on input "file" at bounding box center [711, 143] width 828 height 81
type input "C:\fakepath\WhatsApp Image 2025-09-15 at 18.39.14_ba4f66df.jpg"
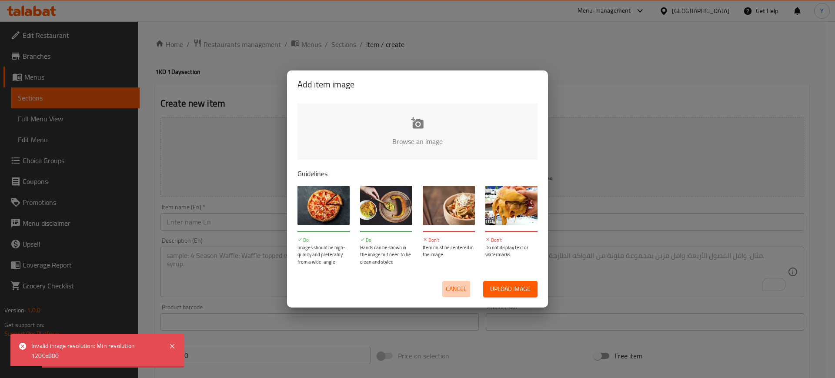
click at [465, 292] on span "Cancel" at bounding box center [456, 289] width 21 height 11
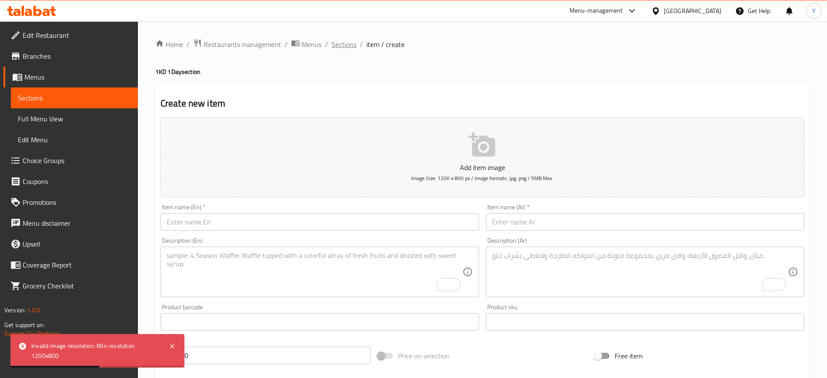
click at [341, 41] on span "Sections" at bounding box center [343, 44] width 25 height 10
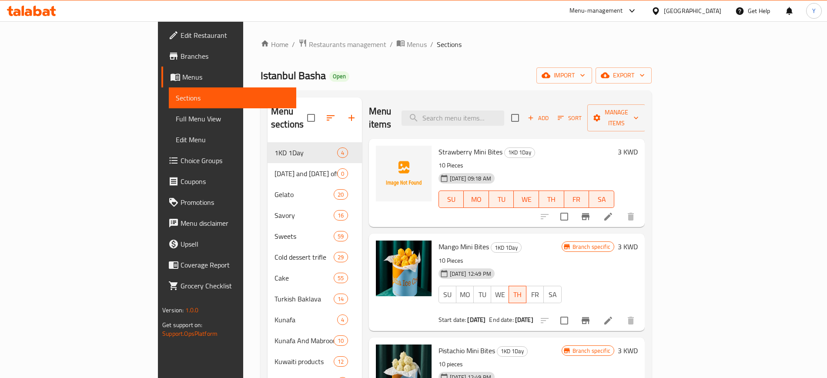
scroll to position [37, 0]
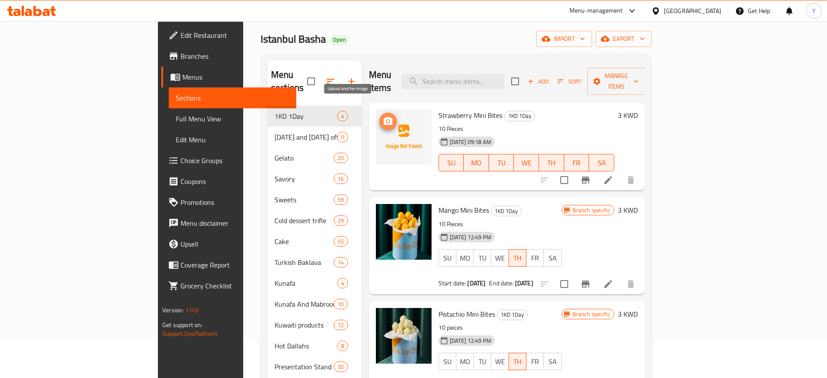
click at [384, 117] on icon "upload picture" at bounding box center [388, 121] width 9 height 8
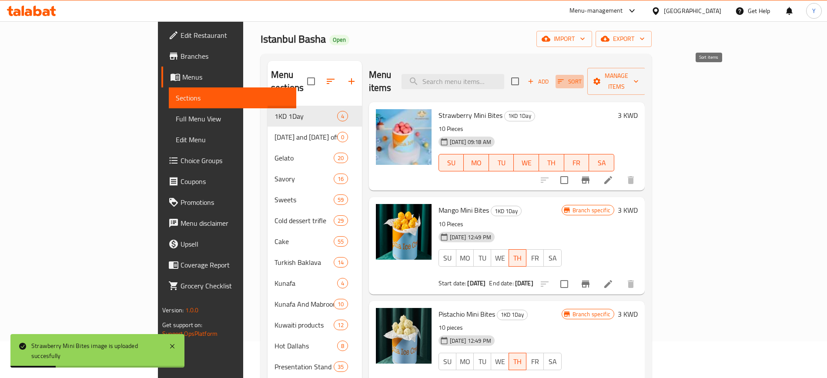
click at [564, 77] on icon "button" at bounding box center [561, 81] width 8 height 8
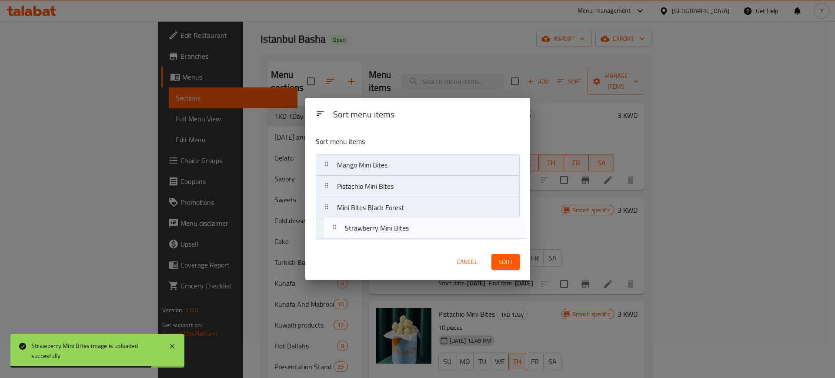
drag, startPoint x: 363, startPoint y: 162, endPoint x: 372, endPoint y: 238, distance: 77.1
click at [372, 238] on nav "Strawberry Mini Bites Mango Mini Bites Pistachio Mini Bites Mini Bites Black Fo…" at bounding box center [418, 197] width 204 height 86
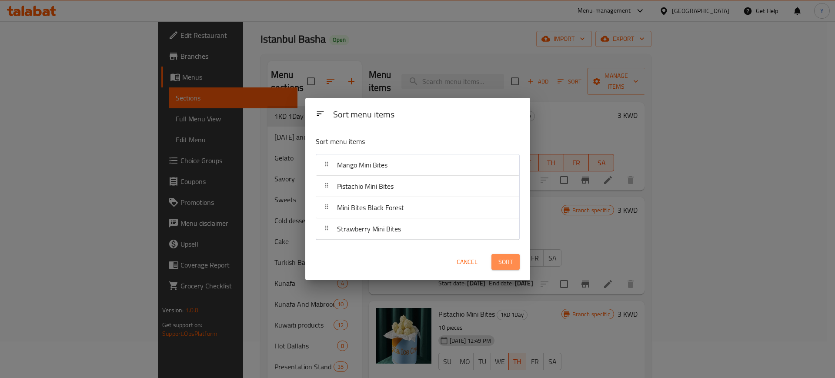
click at [499, 268] on button "Sort" at bounding box center [505, 262] width 28 height 16
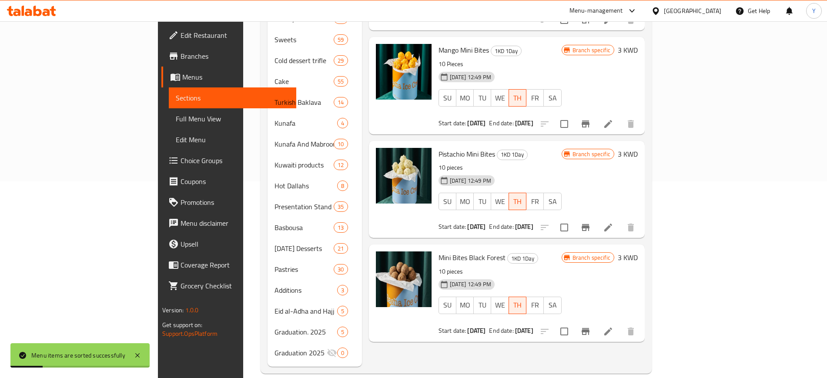
scroll to position [0, 0]
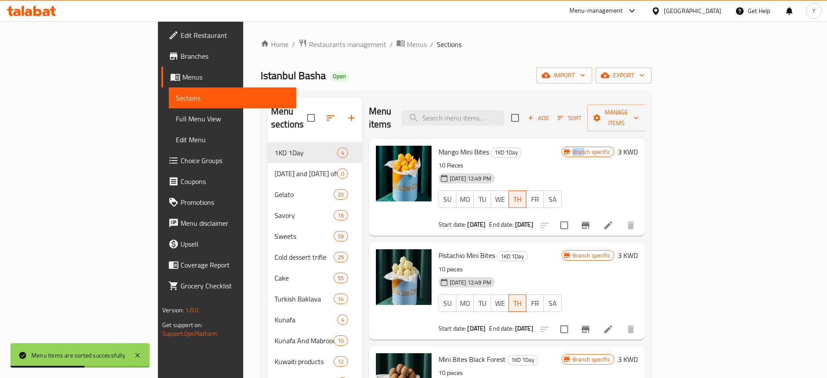
drag, startPoint x: 743, startPoint y: 199, endPoint x: 744, endPoint y: 214, distance: 15.2
click at [641, 214] on div "Mango Mini Bites 1KD 1Day 10 Pieces 28-08-2025 12:49 PM SU MO TU WE TH FR SA St…" at bounding box center [538, 187] width 206 height 90
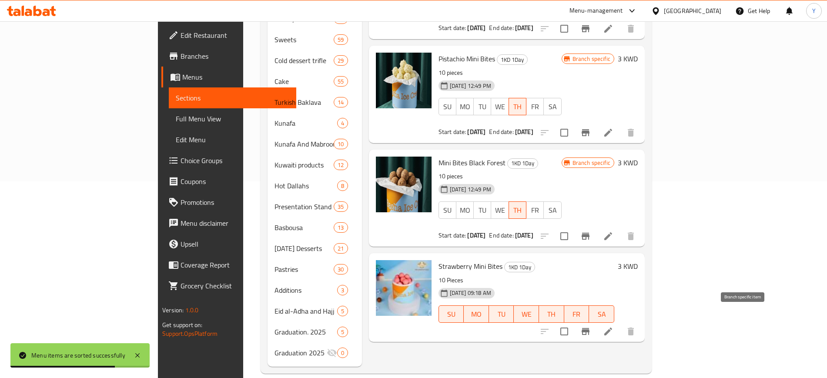
click at [589, 328] on icon "Branch-specific-item" at bounding box center [585, 331] width 8 height 7
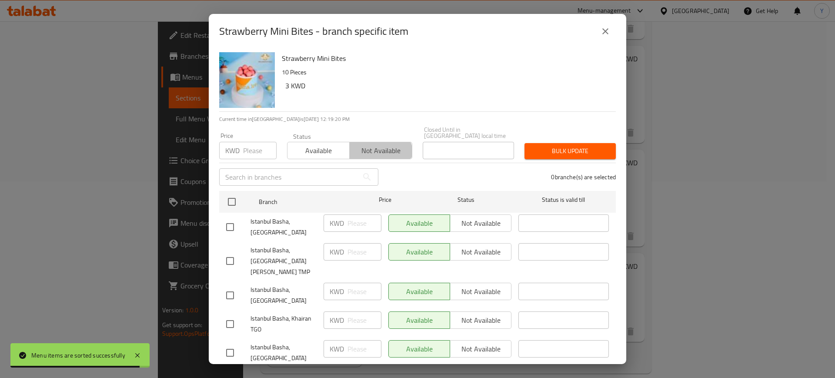
click at [373, 148] on span "Not available" at bounding box center [380, 150] width 55 height 13
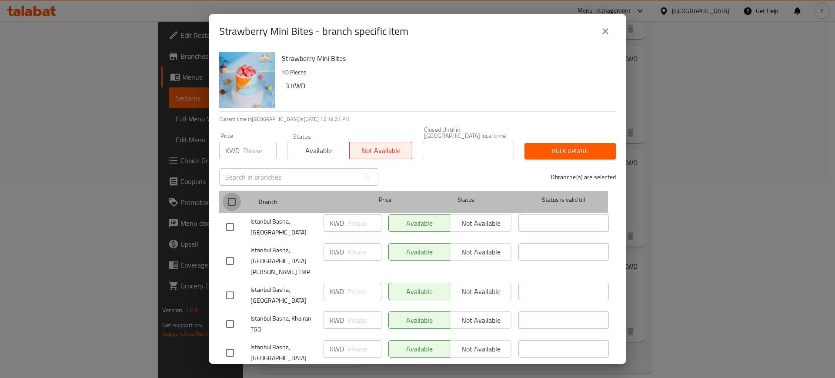
click at [234, 196] on input "checkbox" at bounding box center [232, 202] width 18 height 18
checkbox input "true"
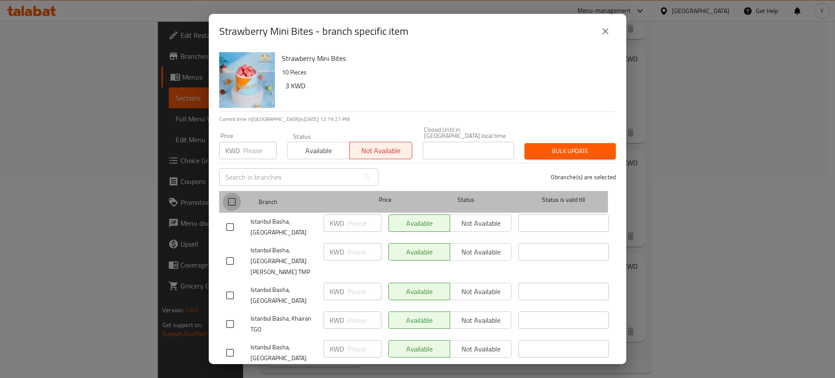
checkbox input "true"
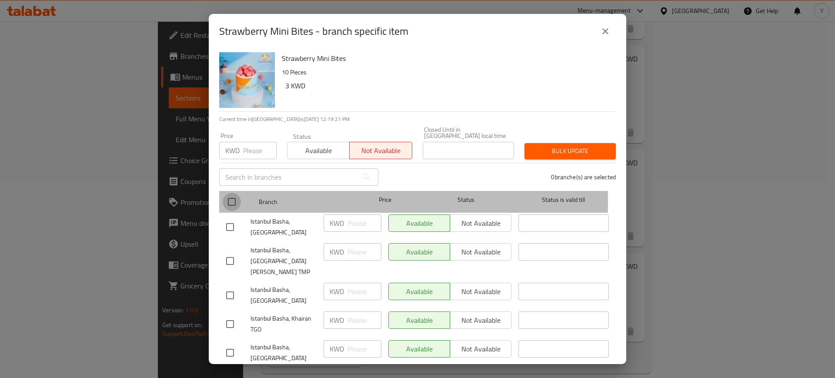
checkbox input "true"
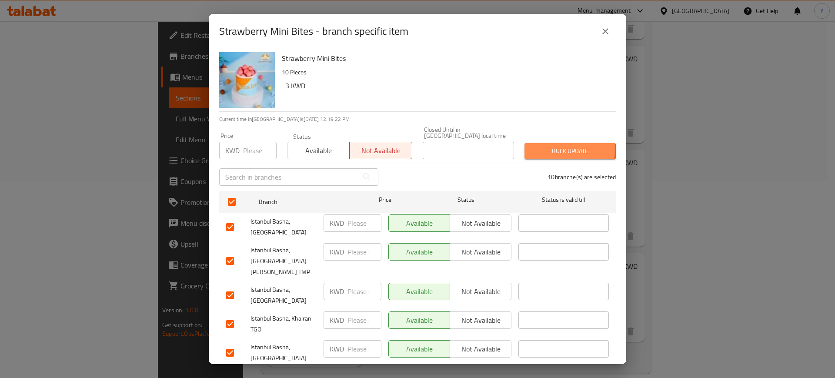
click at [551, 146] on span "Bulk update" at bounding box center [569, 151] width 77 height 11
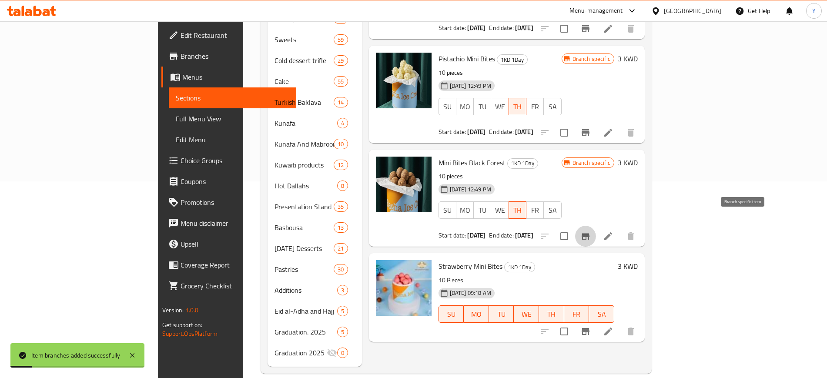
click at [591, 231] on icon "Branch-specific-item" at bounding box center [585, 236] width 10 height 10
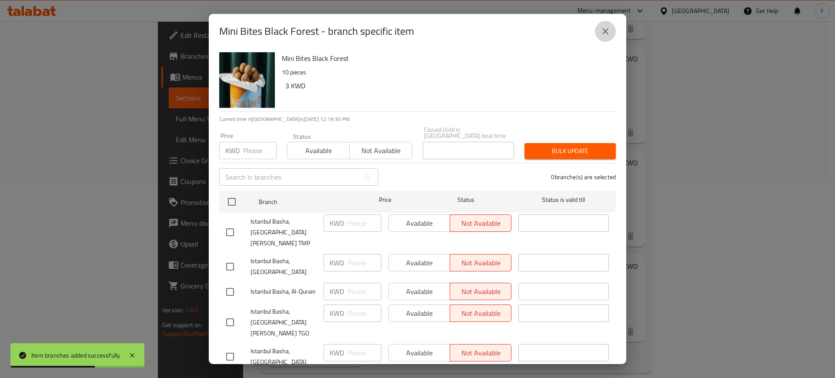
click at [602, 34] on icon "close" at bounding box center [605, 31] width 10 height 10
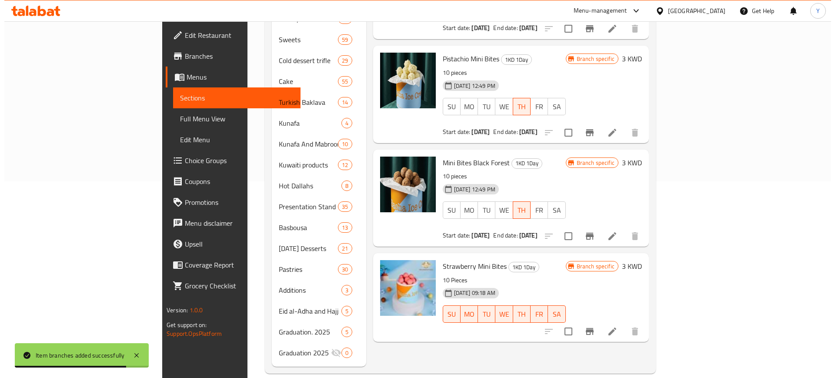
scroll to position [0, 0]
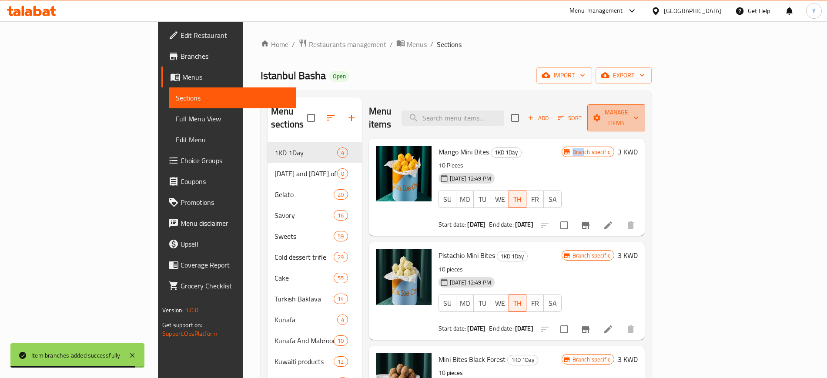
click at [638, 112] on span "Manage items" at bounding box center [616, 118] width 44 height 22
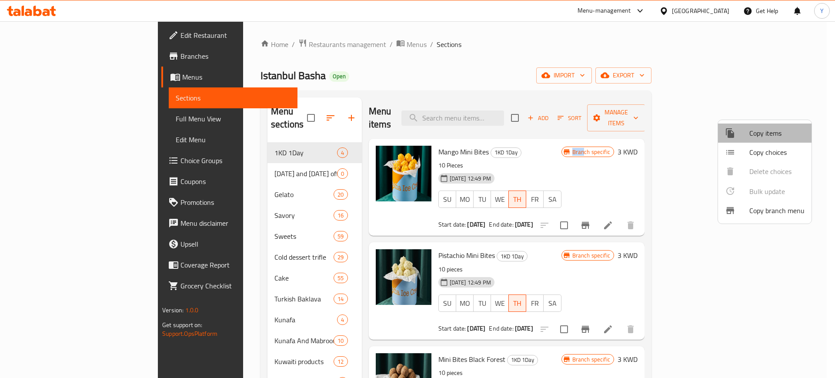
click at [763, 137] on span "Copy items" at bounding box center [776, 133] width 55 height 10
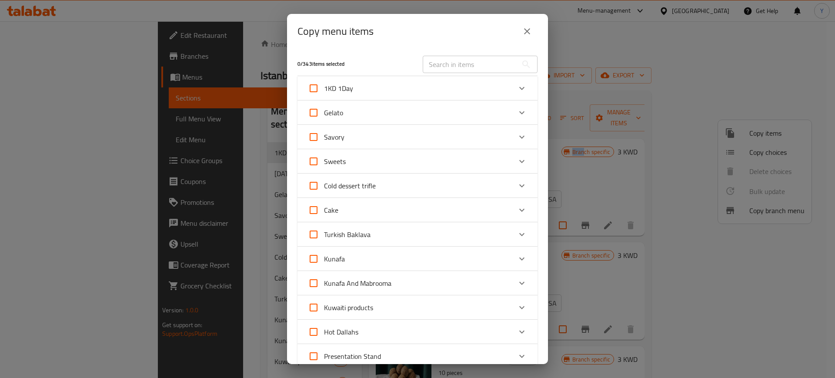
click at [488, 92] on div "1KD 1Day" at bounding box center [410, 88] width 204 height 21
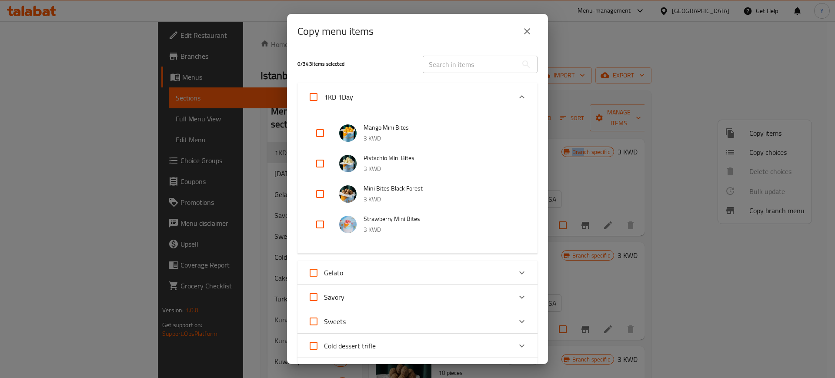
click at [322, 227] on input "checkbox" at bounding box center [320, 224] width 21 height 21
checkbox input "true"
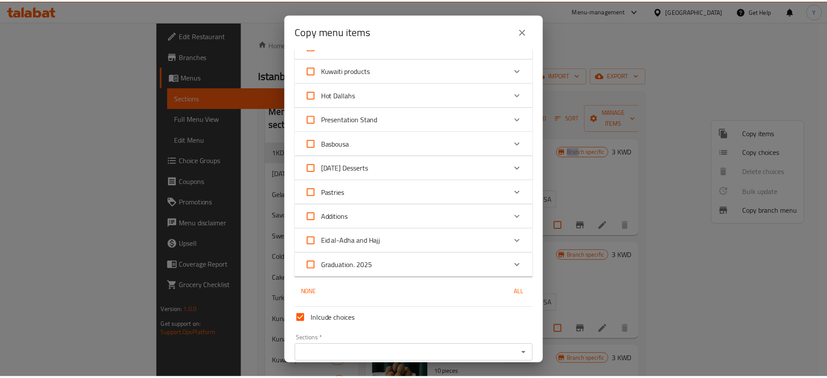
scroll to position [436, 0]
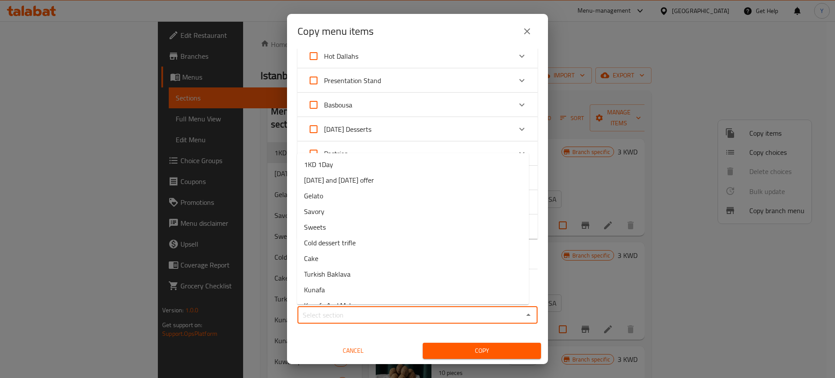
click at [346, 309] on input "Sections   *" at bounding box center [410, 315] width 220 height 12
click at [346, 199] on li "Gelato" at bounding box center [413, 196] width 232 height 16
type input "Gelato"
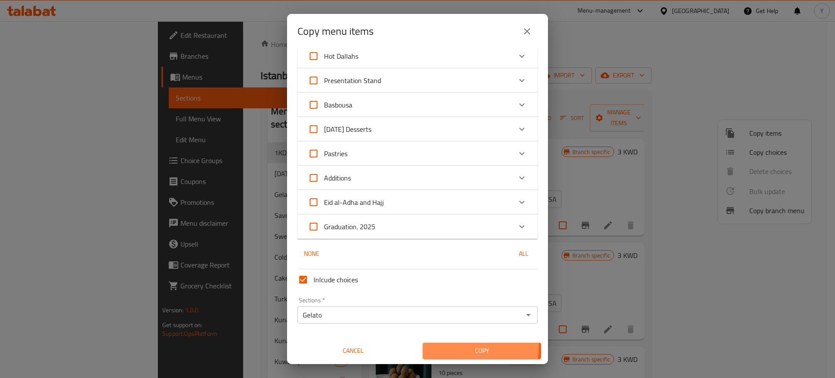
click at [457, 346] on span "Copy" at bounding box center [482, 350] width 104 height 11
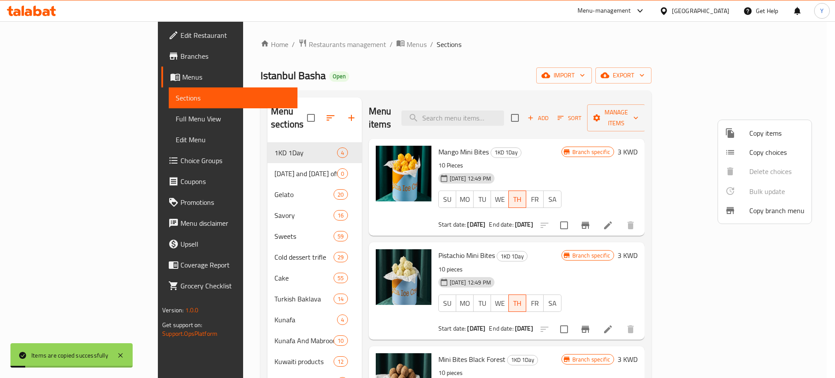
click at [195, 183] on div at bounding box center [417, 189] width 835 height 378
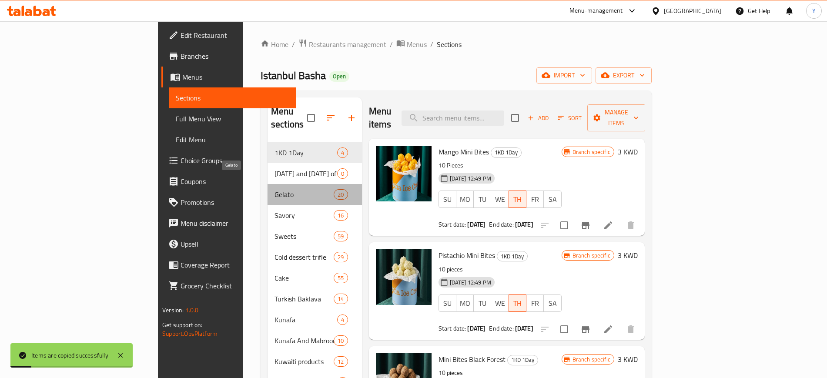
click at [274, 189] on span "Gelato" at bounding box center [303, 194] width 59 height 10
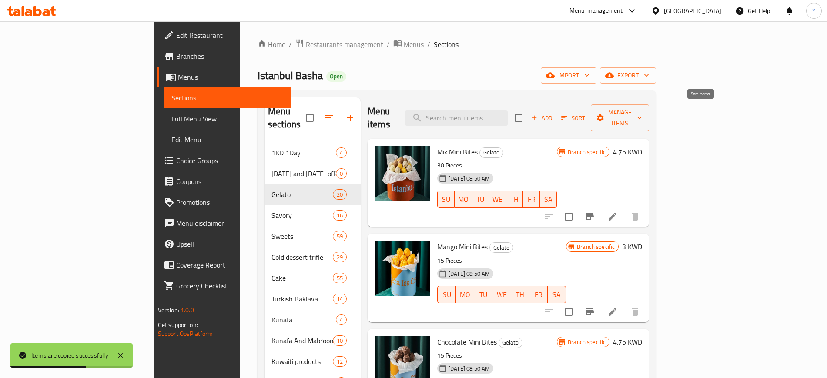
click at [568, 114] on icon "button" at bounding box center [564, 118] width 8 height 8
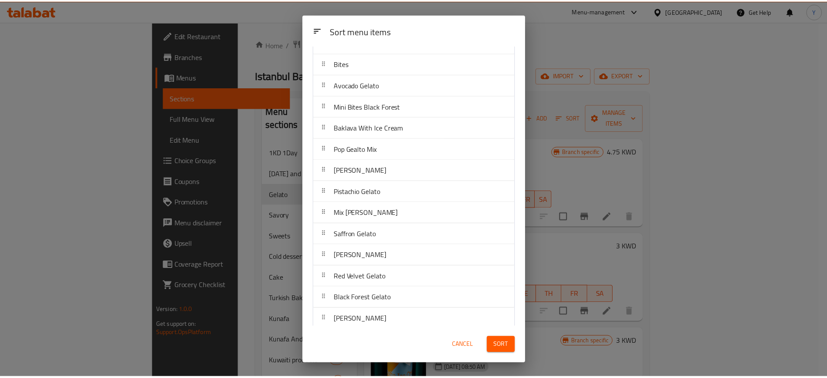
scroll to position [174, 0]
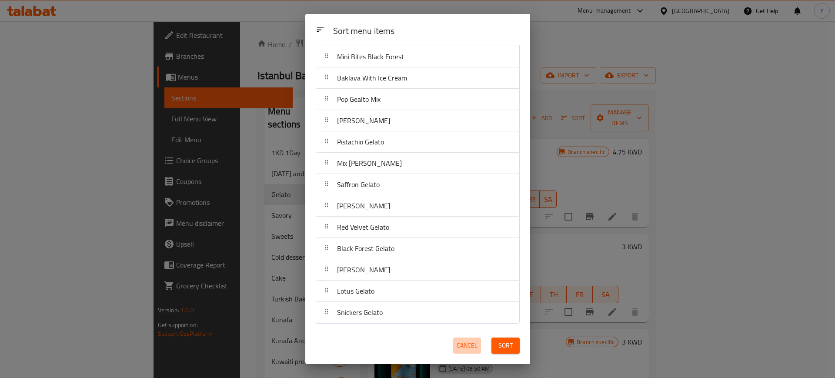
click at [470, 349] on span "Cancel" at bounding box center [467, 345] width 21 height 11
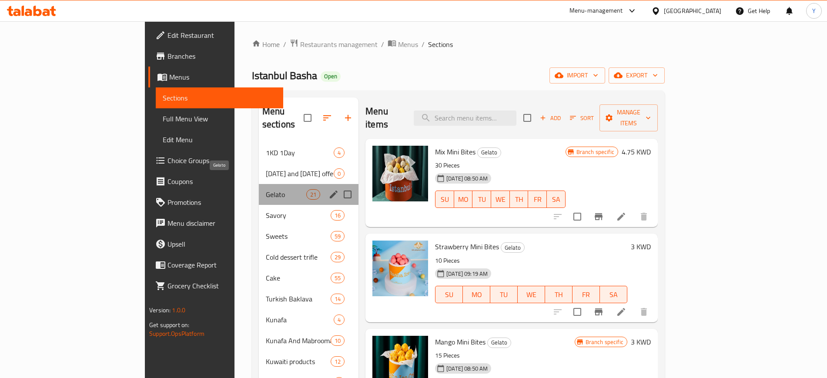
click at [266, 189] on span "Gelato" at bounding box center [286, 194] width 40 height 10
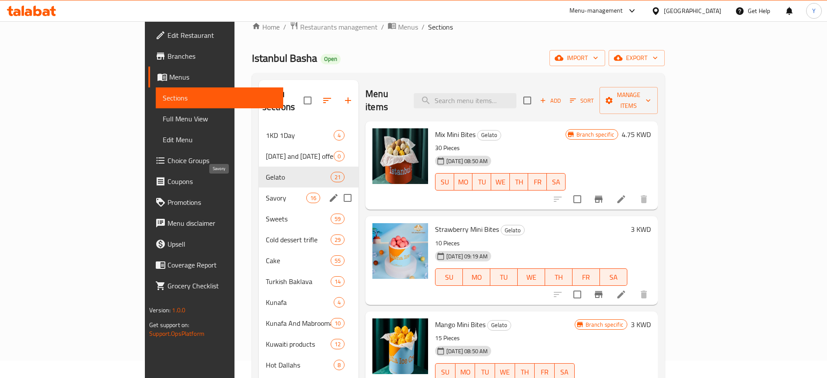
scroll to position [18, 0]
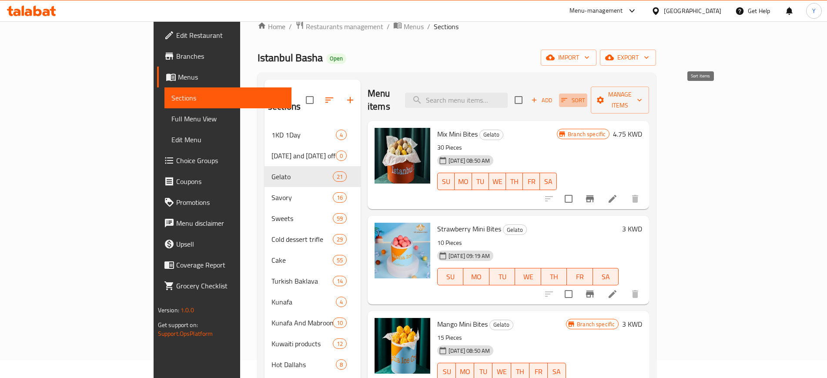
click at [585, 95] on span "Sort" at bounding box center [573, 100] width 24 height 10
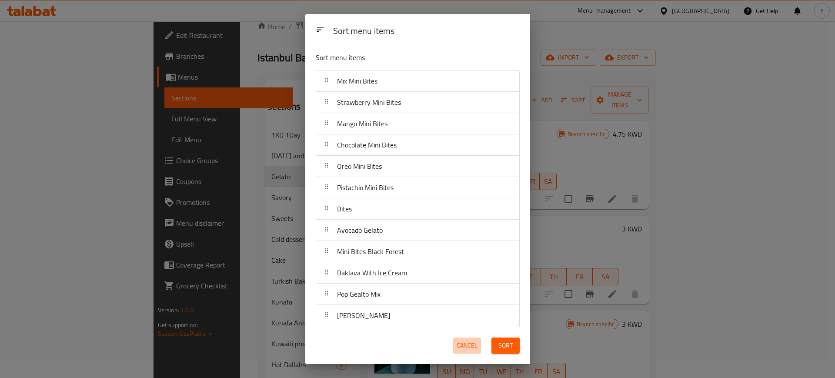
click at [474, 337] on button "Cancel" at bounding box center [467, 345] width 28 height 16
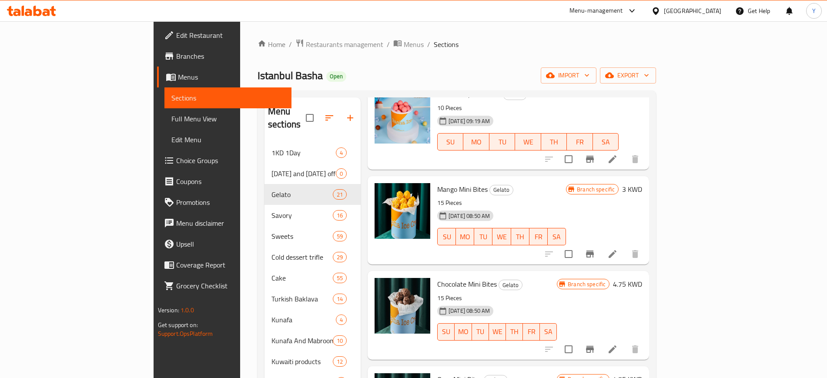
scroll to position [0, 0]
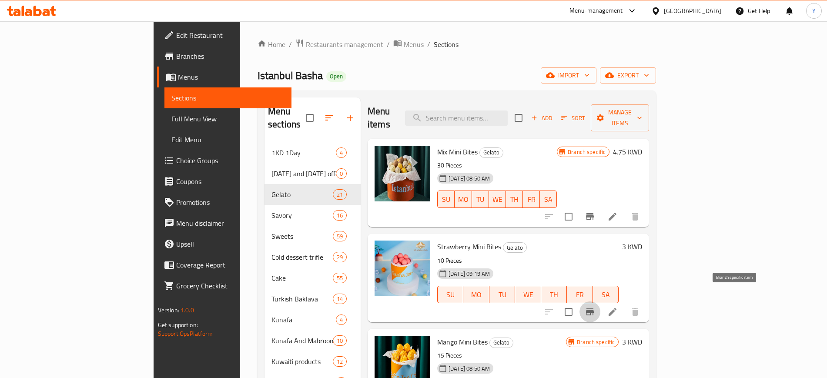
click at [594, 308] on icon "Branch-specific-item" at bounding box center [590, 311] width 8 height 7
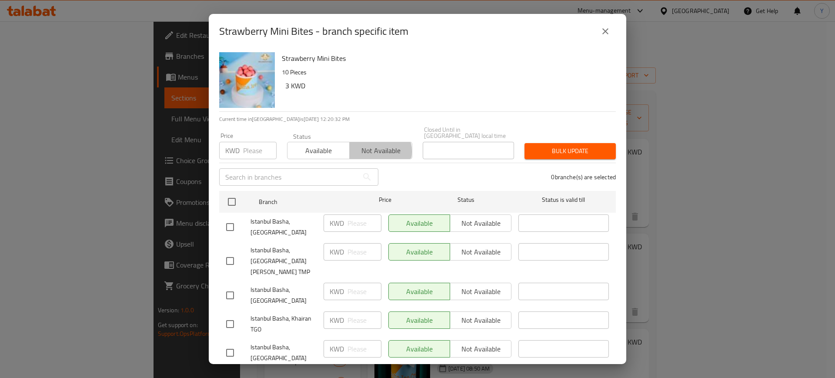
click at [364, 145] on span "Not available" at bounding box center [380, 150] width 55 height 13
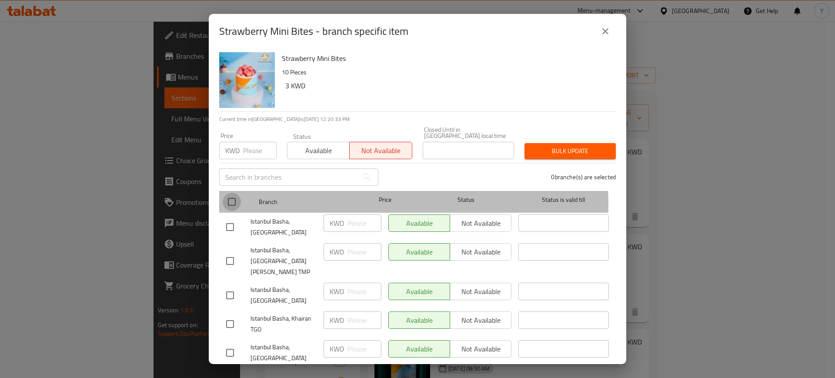
click at [233, 200] on input "checkbox" at bounding box center [232, 202] width 18 height 18
checkbox input "true"
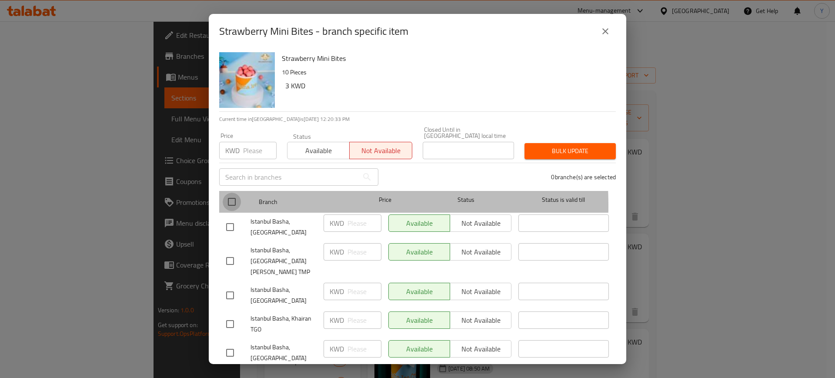
checkbox input "true"
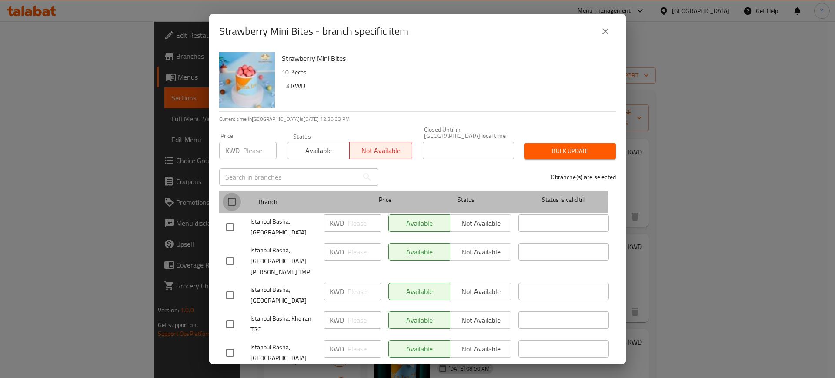
checkbox input "true"
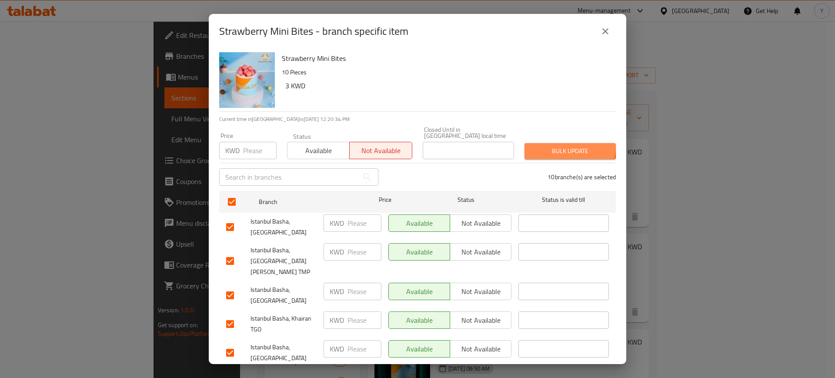
click at [558, 146] on span "Bulk update" at bounding box center [569, 151] width 77 height 11
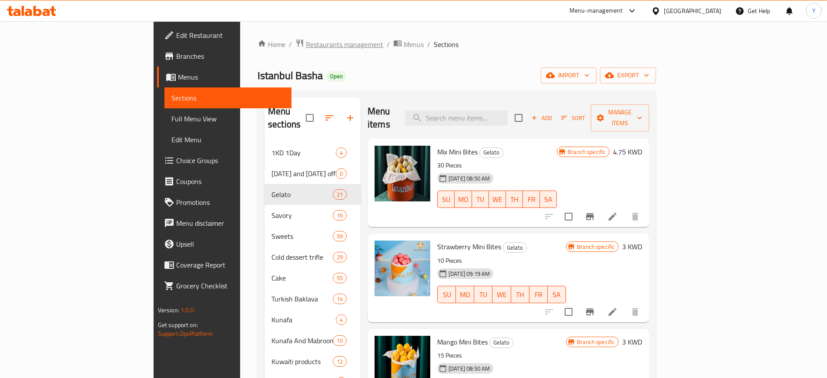
click at [306, 45] on span "Restaurants management" at bounding box center [344, 44] width 77 height 10
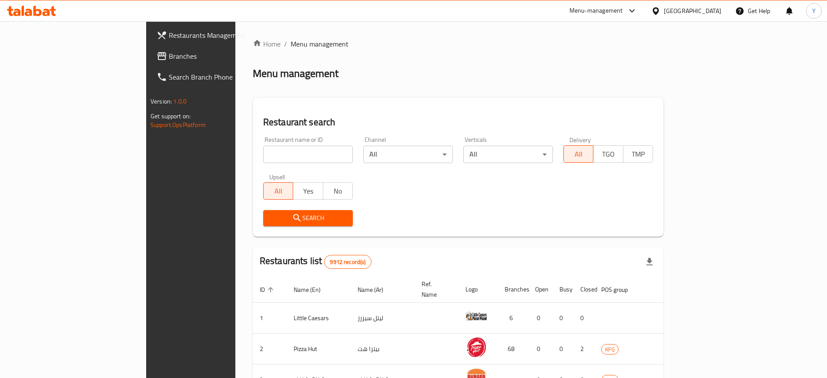
click at [274, 157] on div "Home / Menu management Menu management Restaurant search Restaurant name or ID …" at bounding box center [458, 326] width 411 height 574
click at [274, 157] on input "search" at bounding box center [308, 154] width 90 height 17
type input "ب"
type input "ي"
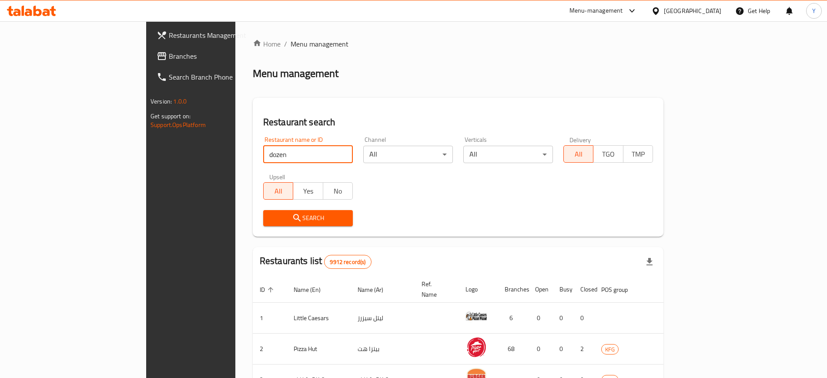
type input "dozen"
click button "Search" at bounding box center [308, 218] width 90 height 16
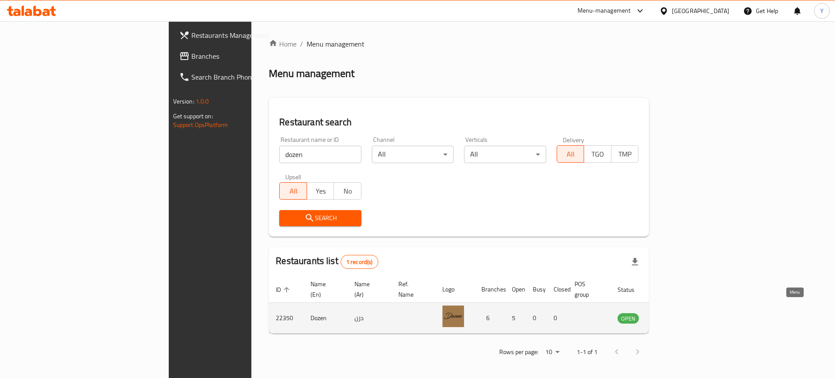
click at [674, 313] on icon "enhanced table" at bounding box center [668, 318] width 10 height 10
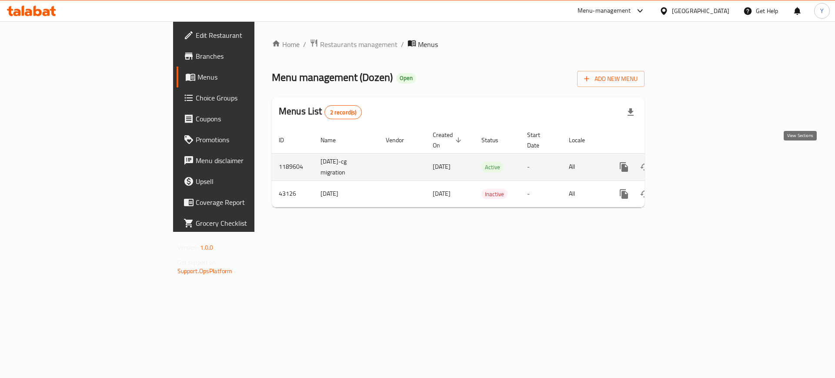
click at [692, 162] on icon "enhanced table" at bounding box center [686, 167] width 10 height 10
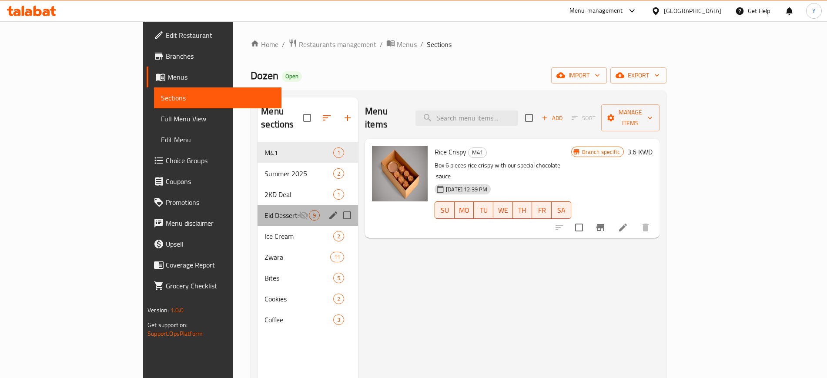
click at [257, 205] on div "Eid Desserts 9" at bounding box center [307, 215] width 100 height 21
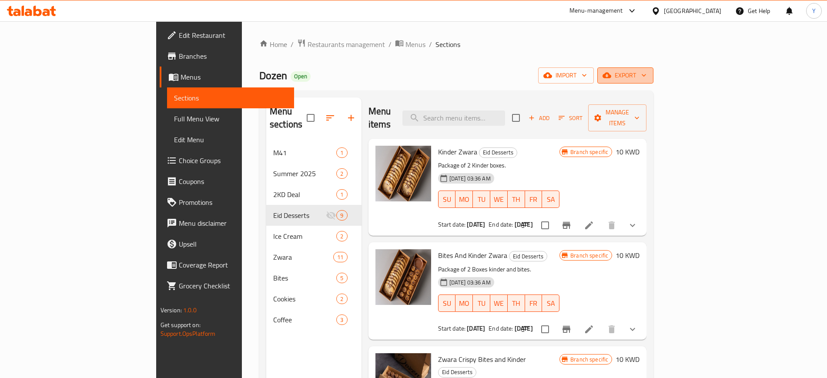
click at [648, 77] on icon "button" at bounding box center [643, 75] width 9 height 9
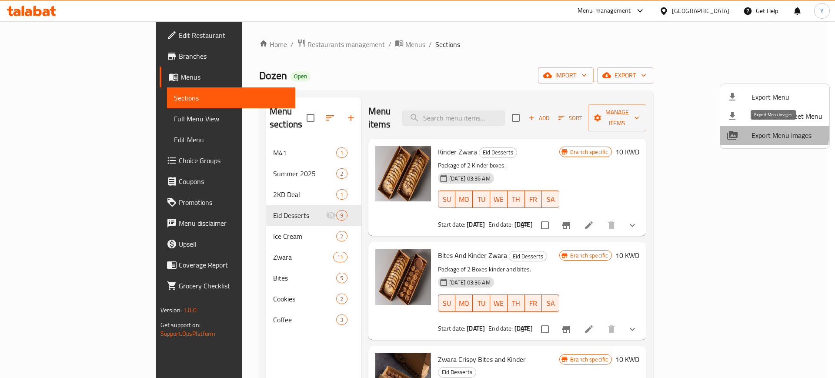
click at [745, 132] on div at bounding box center [739, 135] width 24 height 10
click at [460, 67] on div at bounding box center [417, 189] width 835 height 378
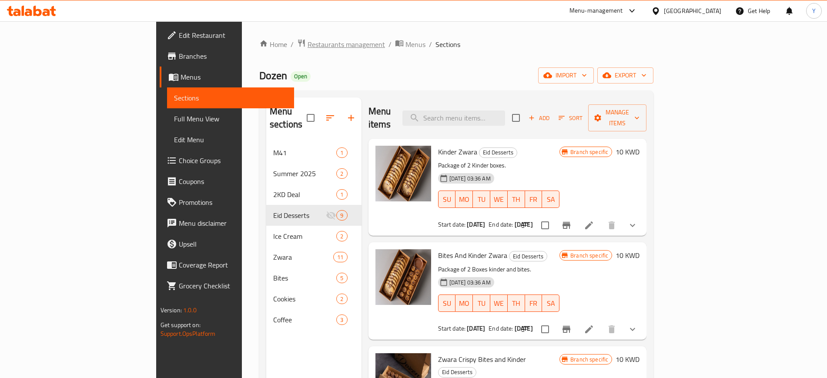
click at [307, 46] on span "Restaurants management" at bounding box center [345, 44] width 77 height 10
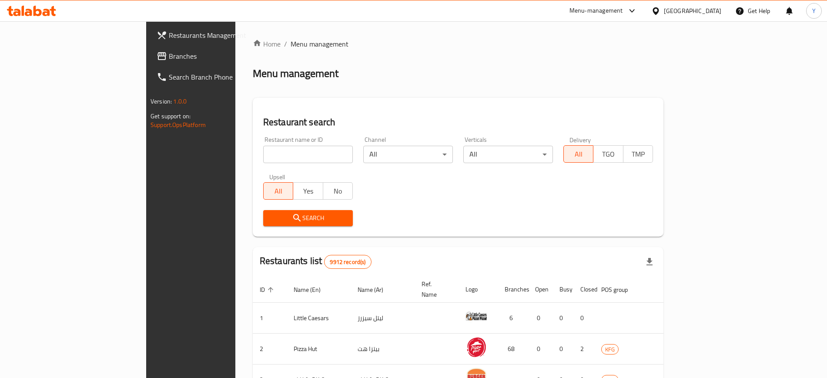
click at [268, 158] on input "search" at bounding box center [308, 154] width 90 height 17
type input "maya"
click button "Search" at bounding box center [308, 218] width 90 height 16
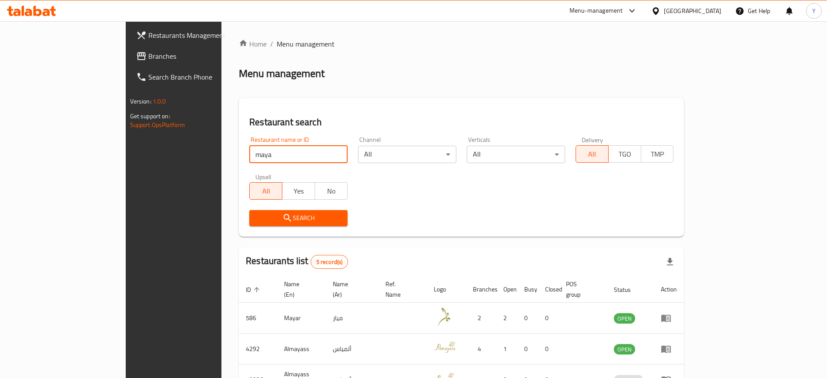
scroll to position [117, 0]
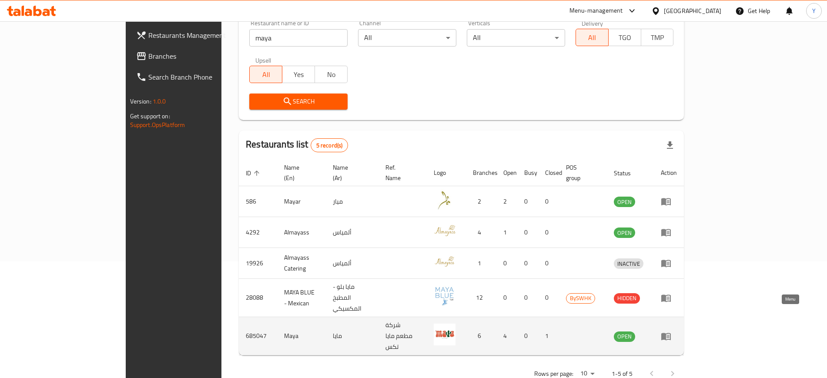
click at [669, 335] on icon "enhanced table" at bounding box center [667, 336] width 3 height 3
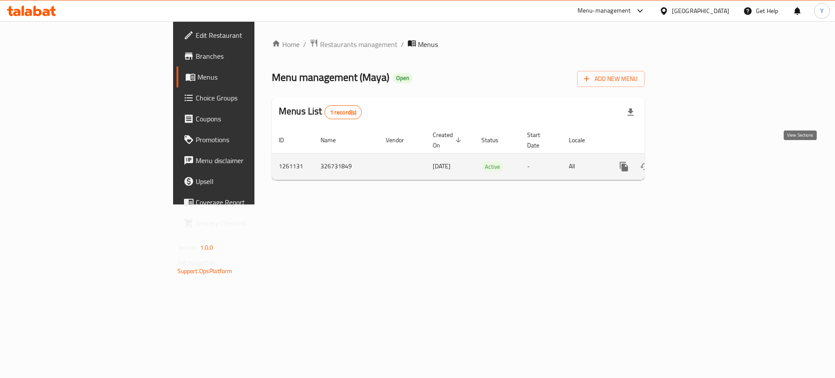
click at [692, 161] on icon "enhanced table" at bounding box center [686, 166] width 10 height 10
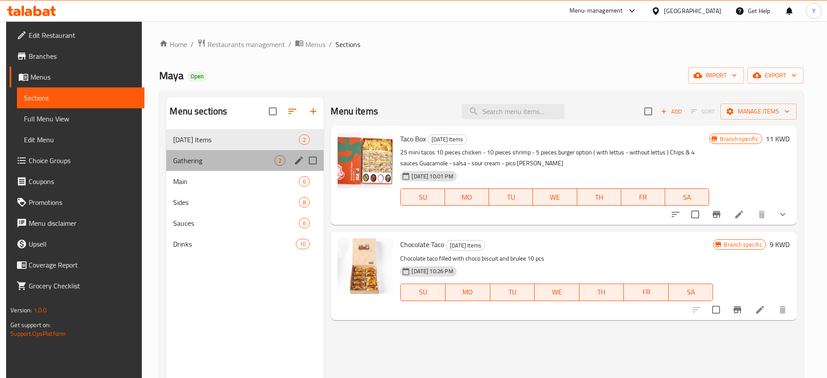
click at [240, 152] on div "Gathering 2" at bounding box center [244, 160] width 157 height 21
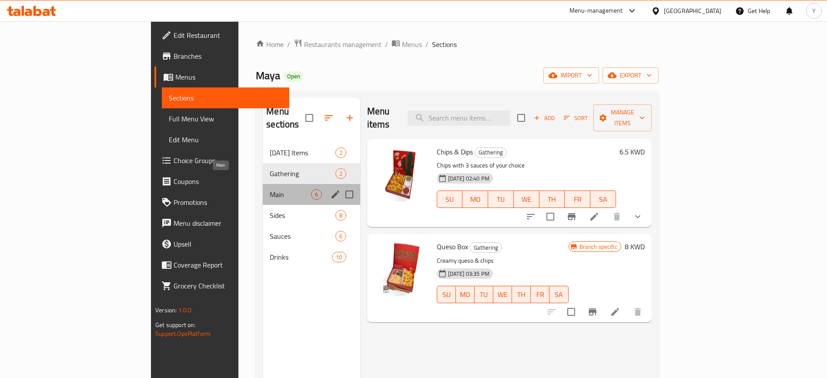
click at [270, 189] on span "Main" at bounding box center [290, 194] width 41 height 10
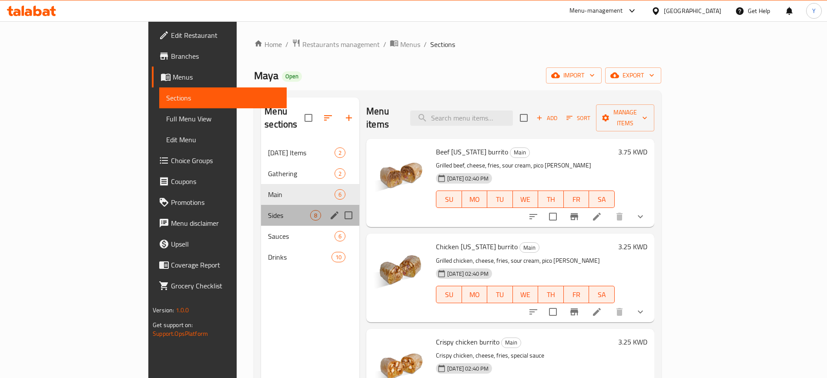
click at [261, 205] on div "Sides 8" at bounding box center [310, 215] width 98 height 21
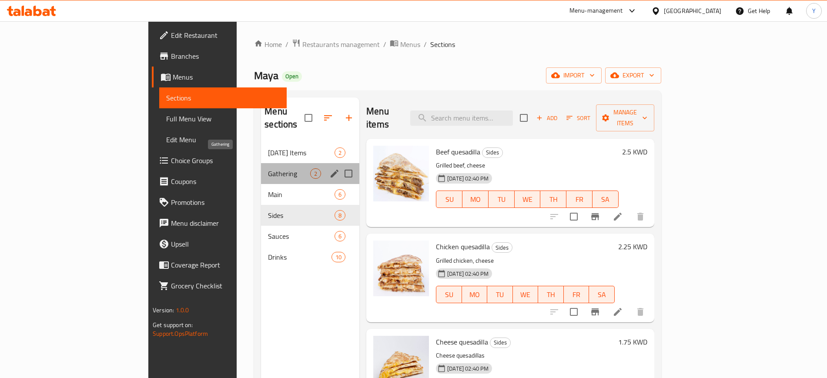
click at [268, 168] on span "Gathering" at bounding box center [289, 173] width 42 height 10
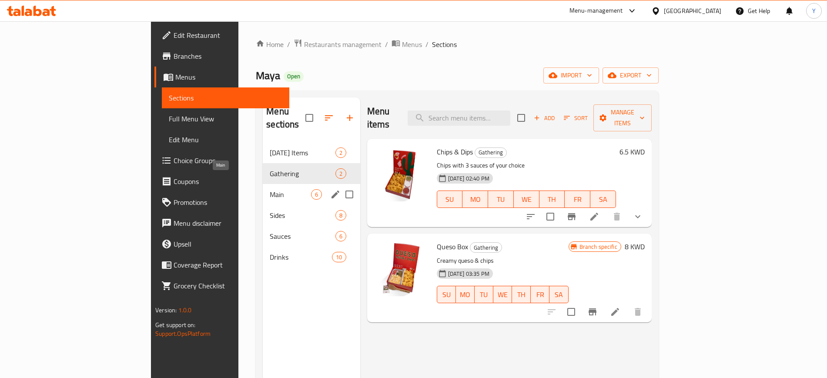
click at [270, 189] on span "Main" at bounding box center [290, 194] width 41 height 10
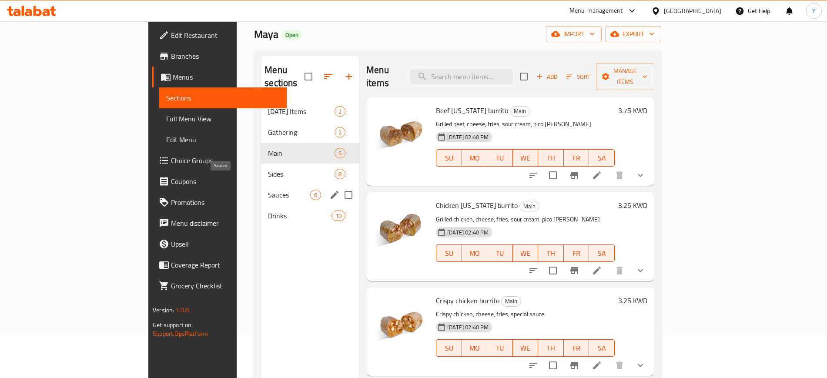
scroll to position [43, 0]
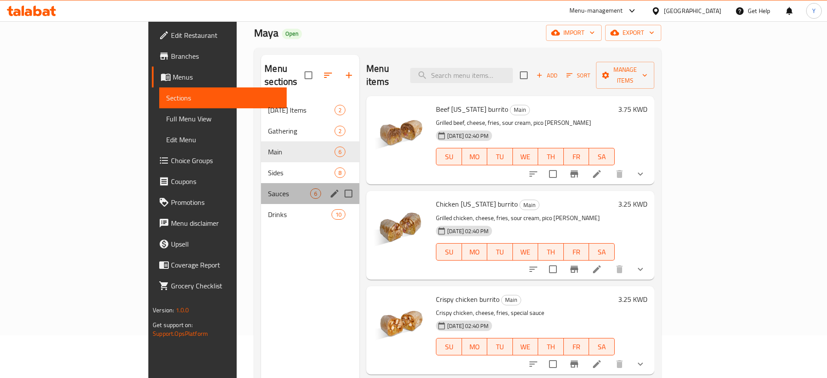
click at [261, 186] on div "Sauces 6" at bounding box center [310, 193] width 98 height 21
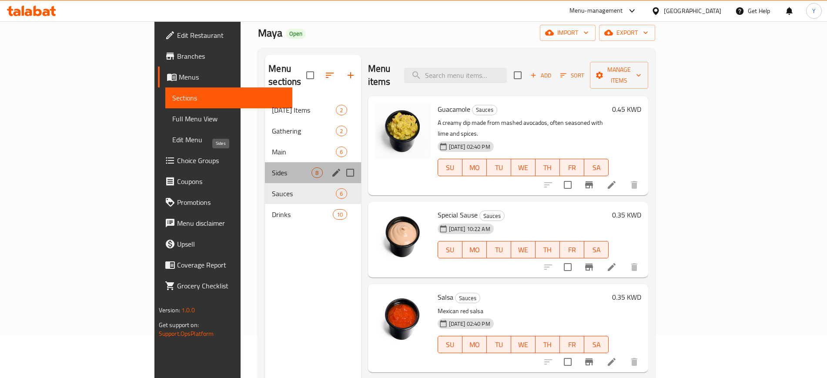
click at [272, 167] on span "Sides" at bounding box center [292, 172] width 40 height 10
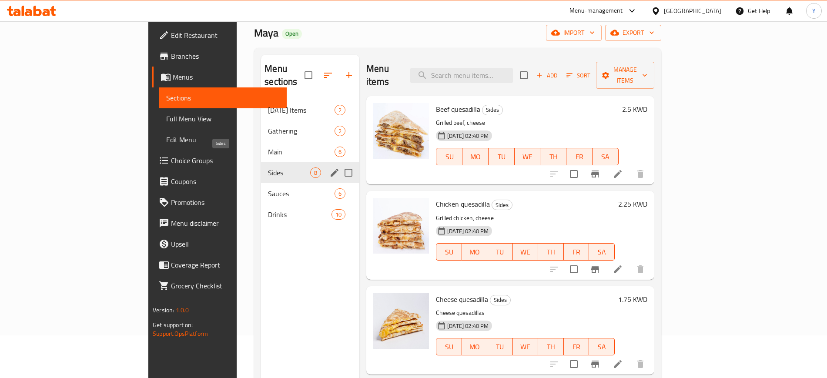
scroll to position [62, 0]
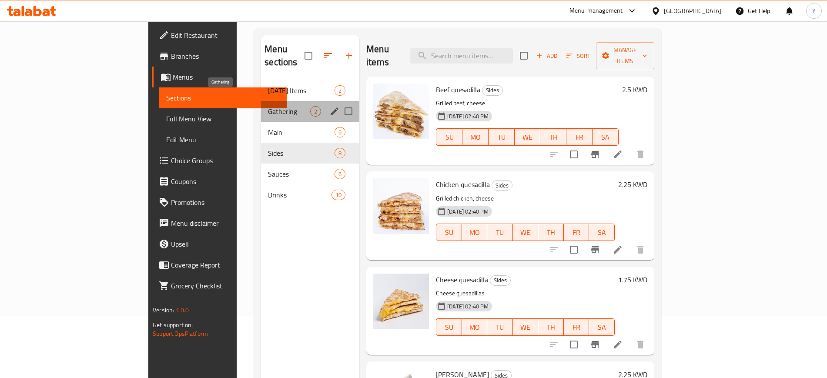
click at [268, 106] on span "Gathering" at bounding box center [289, 111] width 42 height 10
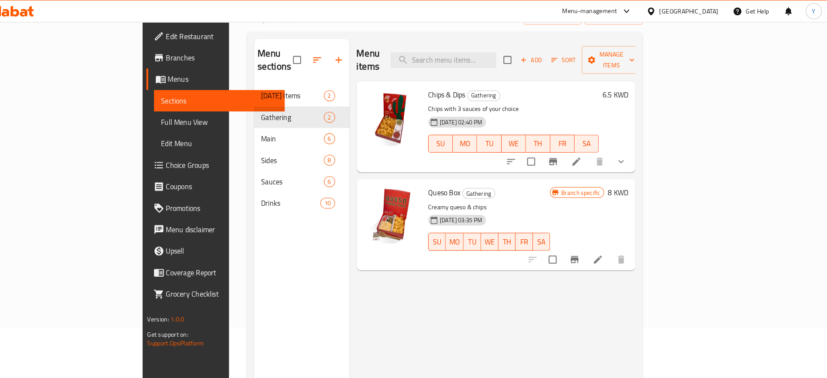
scroll to position [55, 0]
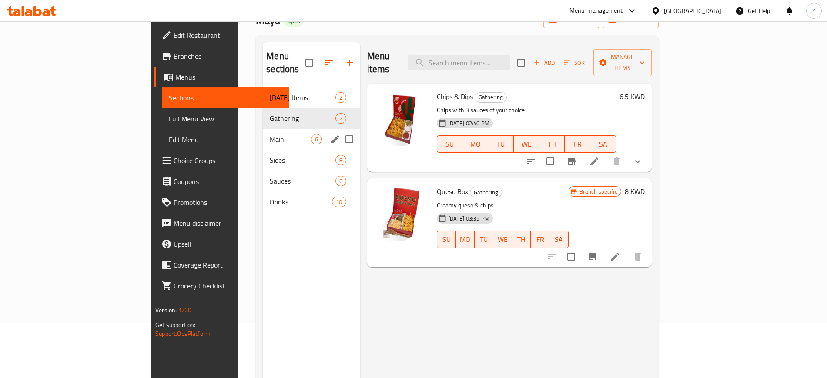
click at [263, 129] on div "Main 6" at bounding box center [311, 139] width 97 height 21
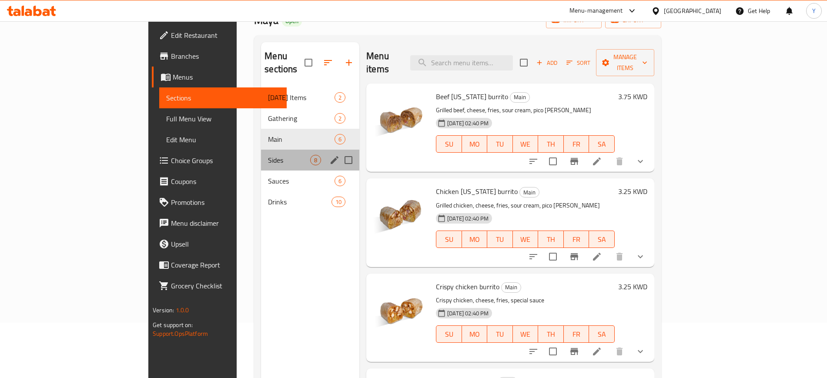
click at [261, 150] on div "Sides 8" at bounding box center [310, 160] width 98 height 21
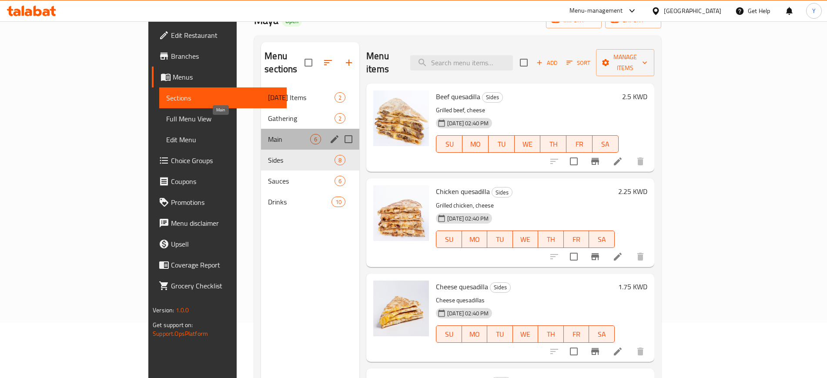
click at [268, 134] on span "Main" at bounding box center [289, 139] width 42 height 10
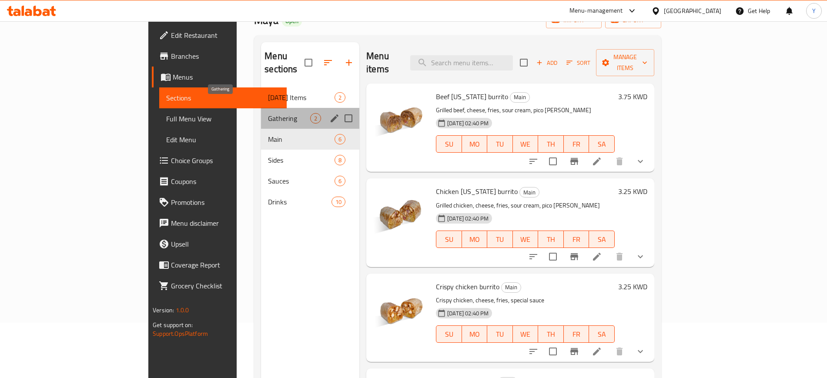
click at [268, 113] on span "Gathering" at bounding box center [289, 118] width 42 height 10
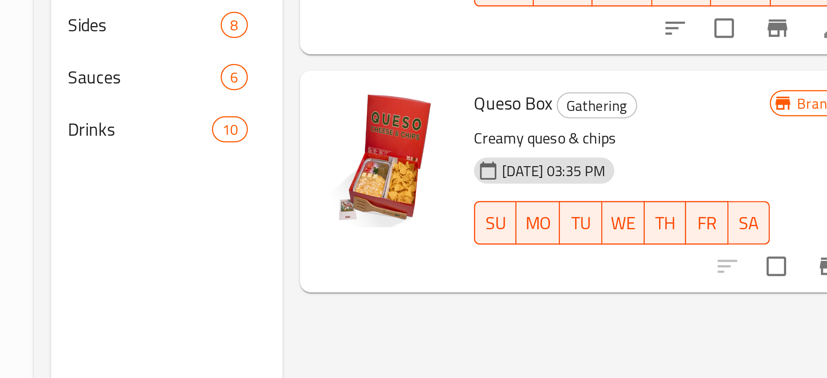
click at [436, 250] on div "Queso Box Gathering Creamy queso & chips 25-11-2024 03:35 PM SU MO TU WE TH FR …" at bounding box center [498, 222] width 125 height 81
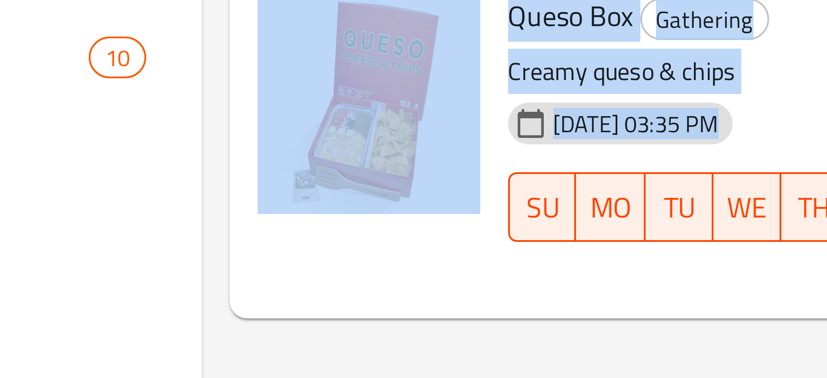
drag, startPoint x: 393, startPoint y: 237, endPoint x: 399, endPoint y: 255, distance: 18.7
click at [399, 255] on div "Menu items Add Sort Manage items Chips & Dips Gathering Chips with 3 sauces of …" at bounding box center [502, 231] width 278 height 378
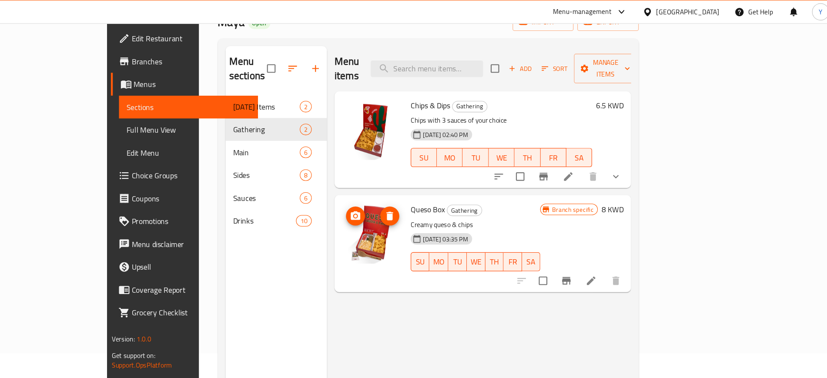
scroll to position [48, 0]
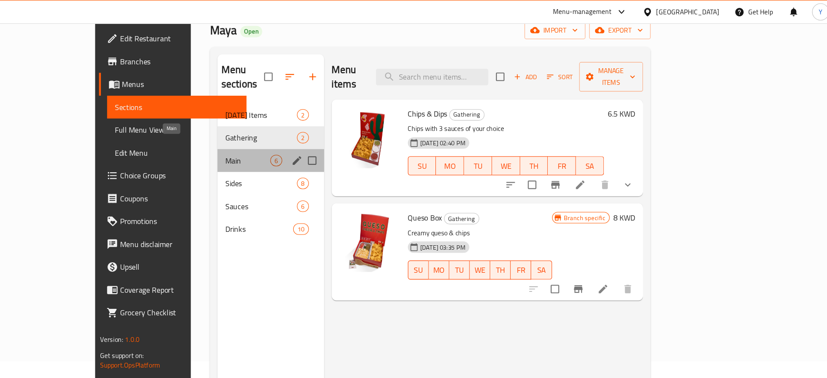
click at [270, 141] on span "Main" at bounding box center [290, 146] width 41 height 10
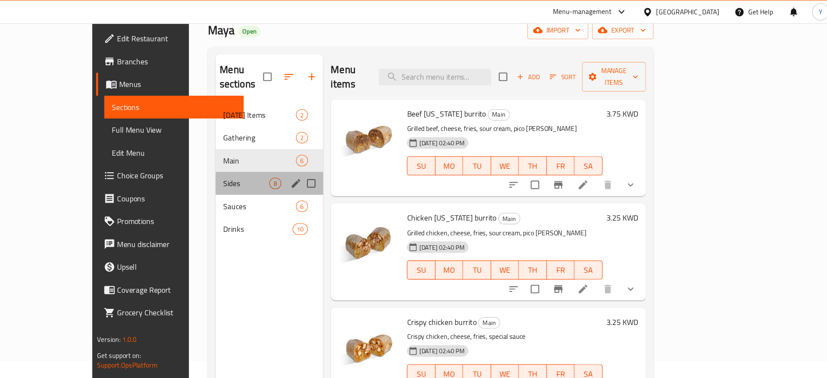
click at [261, 157] on div "Sides 8" at bounding box center [310, 167] width 98 height 21
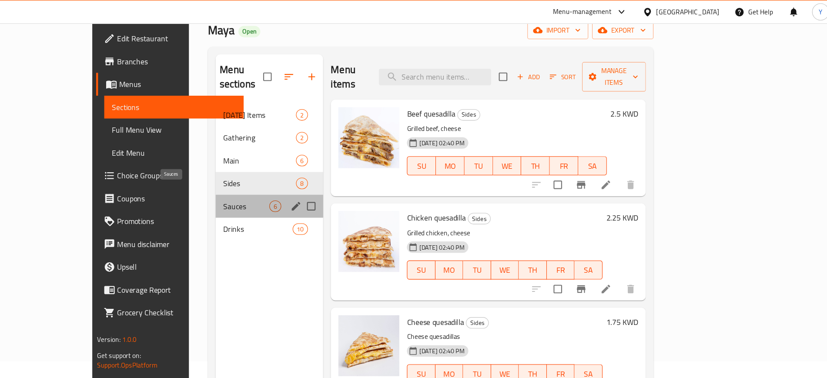
click at [268, 183] on span "Sauces" at bounding box center [289, 188] width 42 height 10
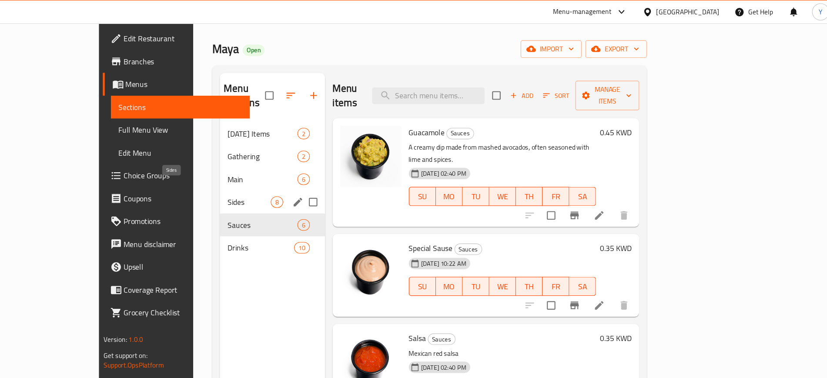
scroll to position [30, 0]
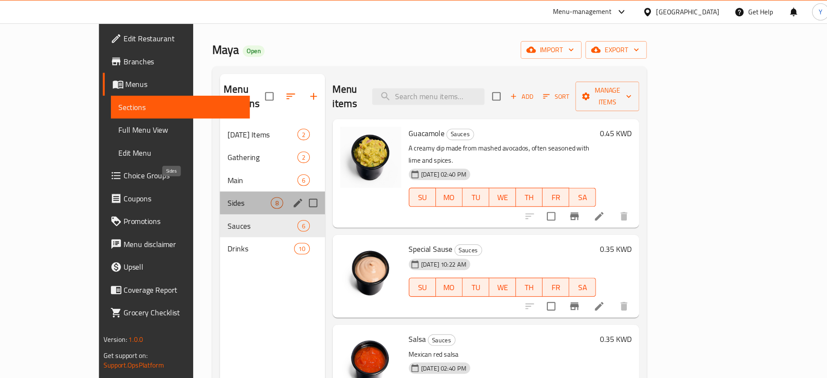
click at [272, 180] on span "Sides" at bounding box center [292, 185] width 40 height 10
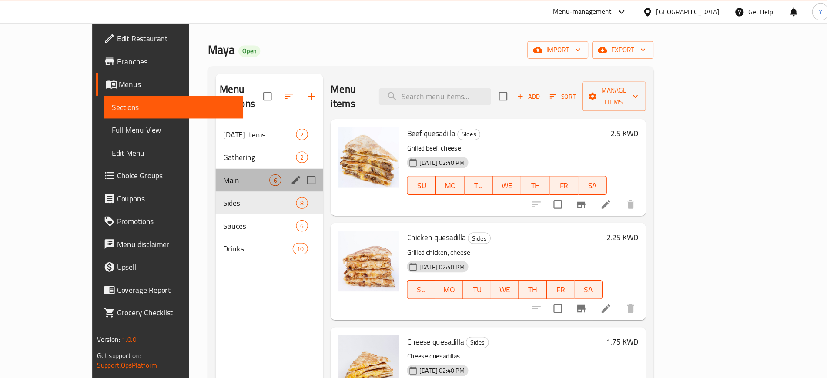
click at [261, 158] on div "Main 6" at bounding box center [310, 164] width 98 height 21
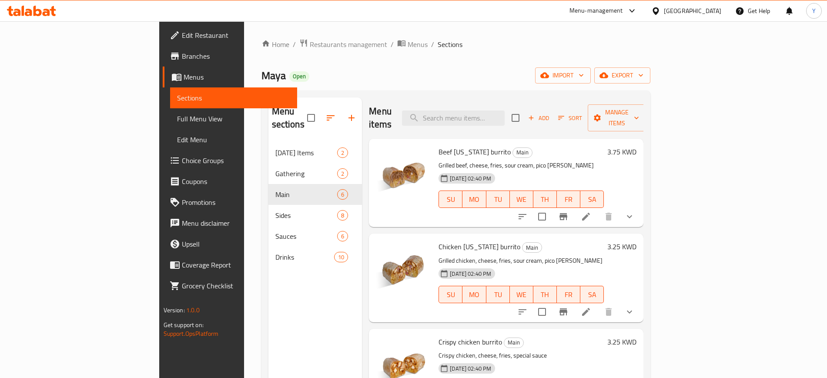
click at [147, 20] on div "Menu-management Kuwait Get Help Y" at bounding box center [413, 10] width 827 height 21
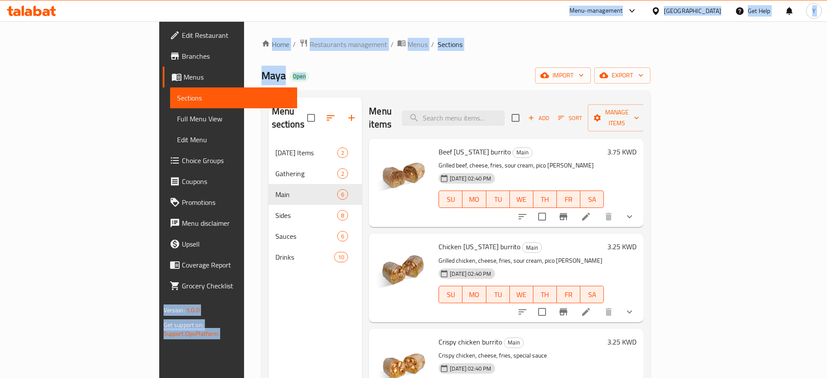
drag, startPoint x: 149, startPoint y: 19, endPoint x: 437, endPoint y: 64, distance: 291.3
click at [437, 64] on div "​ Menu-management Kuwait Get Help Y Edit Restaurant Branches Menus Sections Ful…" at bounding box center [413, 199] width 827 height 357
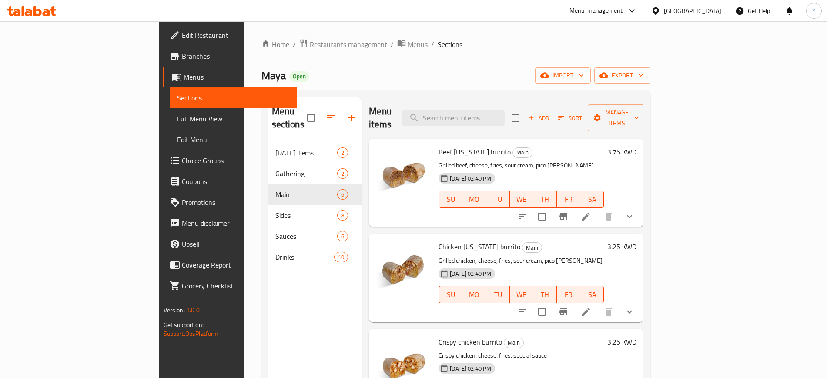
click at [437, 64] on div "Home / Restaurants management / Menus / Sections Maya Open import export Menu s…" at bounding box center [455, 261] width 389 height 444
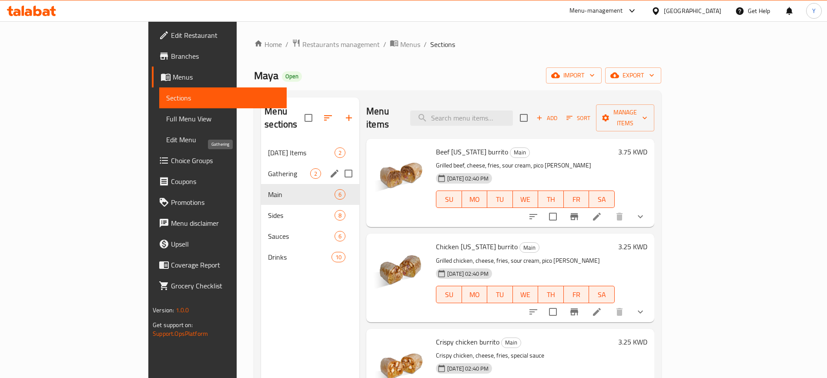
click at [268, 168] on span "Gathering" at bounding box center [289, 173] width 42 height 10
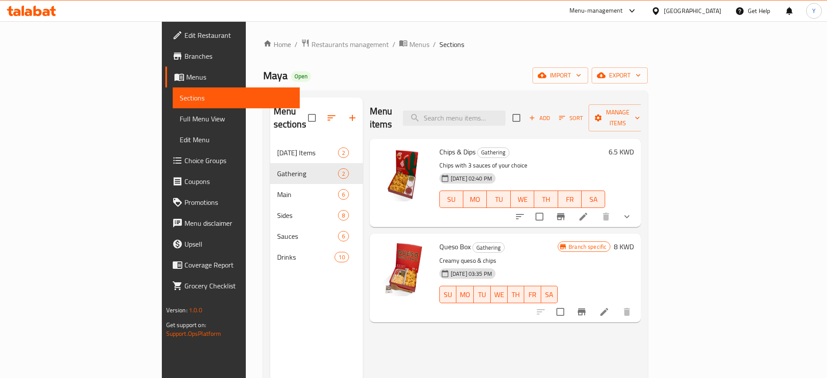
click at [504, 240] on h6 "Queso Box Gathering" at bounding box center [498, 246] width 118 height 12
drag, startPoint x: 361, startPoint y: 249, endPoint x: 582, endPoint y: 230, distance: 221.7
click at [557, 240] on h6 "Queso Box Gathering" at bounding box center [498, 246] width 118 height 12
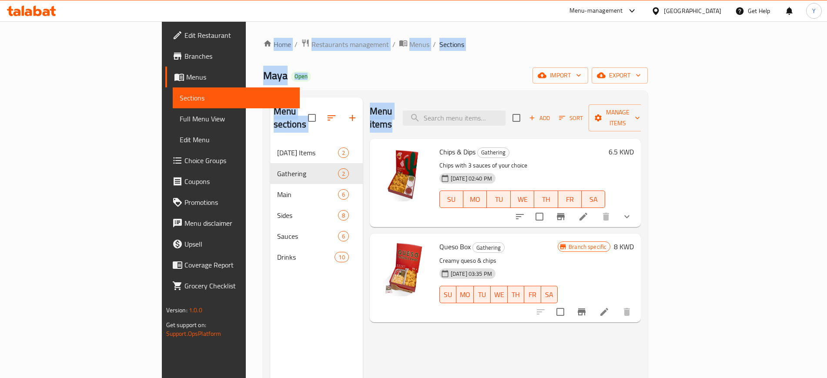
drag, startPoint x: 158, startPoint y: 33, endPoint x: 401, endPoint y: 97, distance: 250.9
click at [401, 97] on div "Home / Restaurants management / Menus / Sections Maya Open import export Menu s…" at bounding box center [456, 260] width 420 height 478
click at [400, 84] on div "Home / Restaurants management / Menus / Sections Maya Open import export Menu s…" at bounding box center [455, 261] width 385 height 444
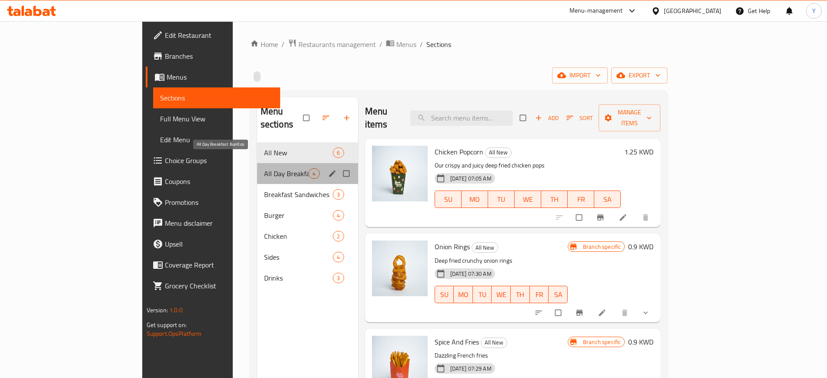
click at [264, 168] on span "All Day Breakfast Burritos" at bounding box center [286, 173] width 45 height 10
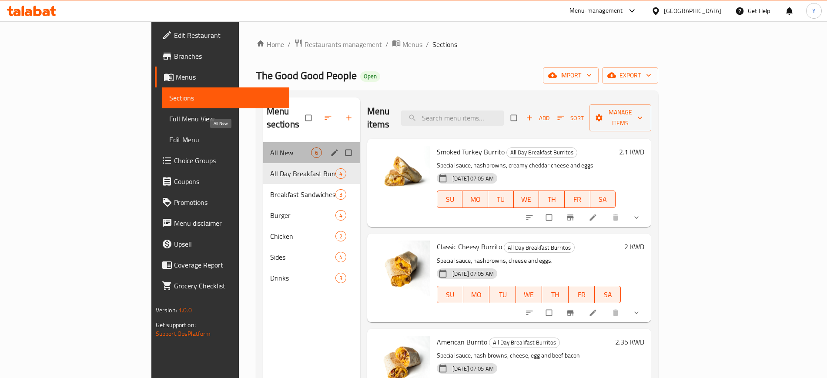
click at [270, 147] on span "All New" at bounding box center [290, 152] width 41 height 10
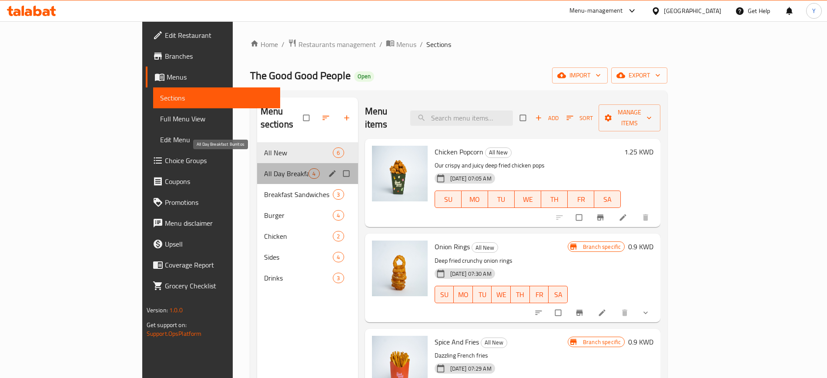
click at [264, 168] on span "All Day Breakfast Burritos" at bounding box center [286, 173] width 45 height 10
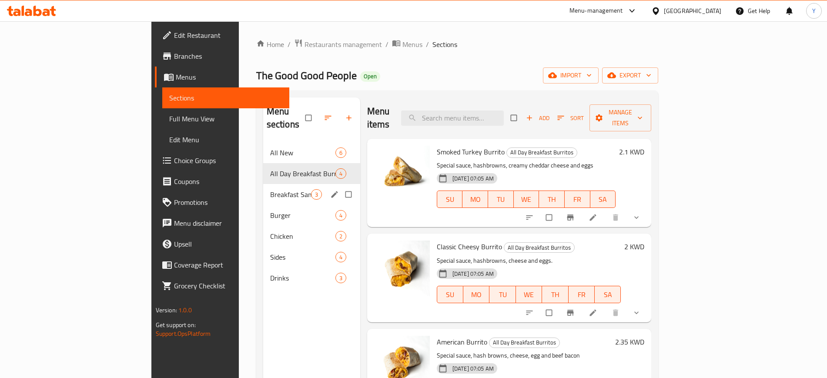
click at [263, 191] on div "Breakfast Sandwiches 3" at bounding box center [311, 194] width 97 height 21
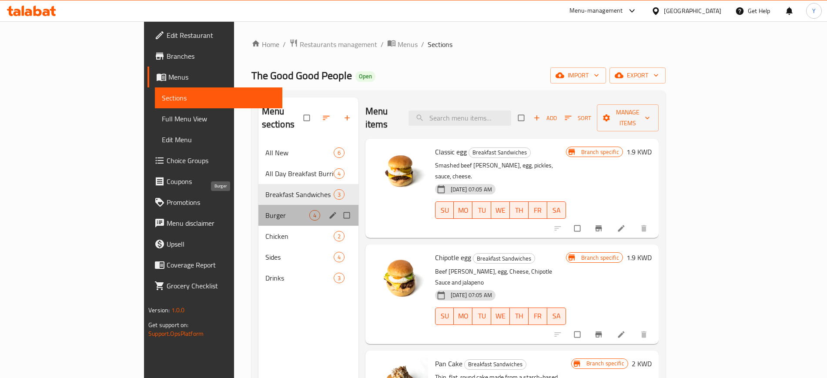
click at [265, 210] on span "Burger" at bounding box center [287, 215] width 44 height 10
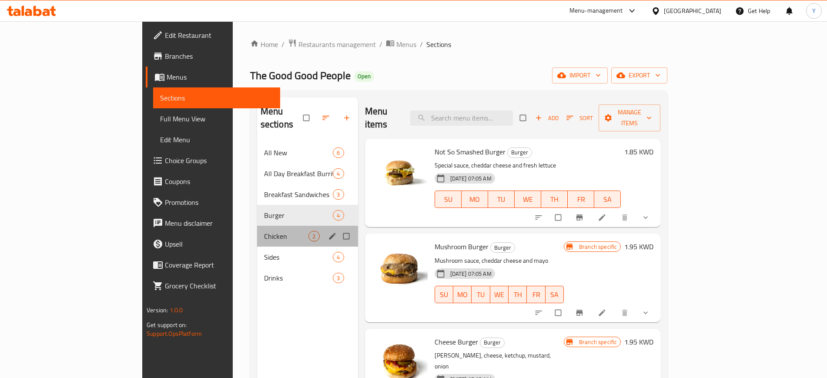
click at [257, 226] on div "Chicken 2" at bounding box center [307, 236] width 101 height 21
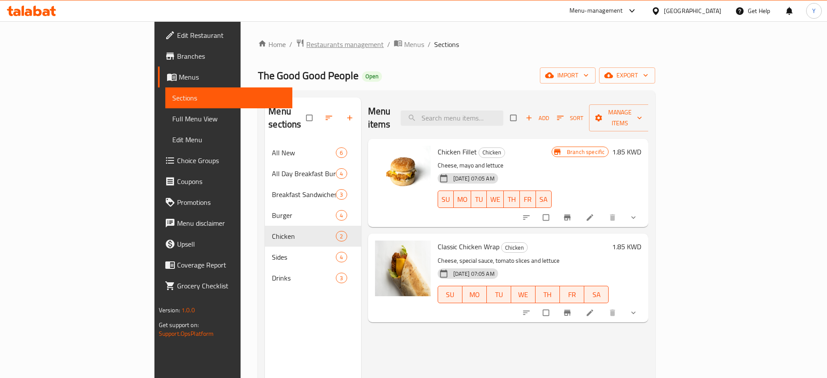
click at [306, 50] on span "Restaurants management" at bounding box center [344, 44] width 77 height 10
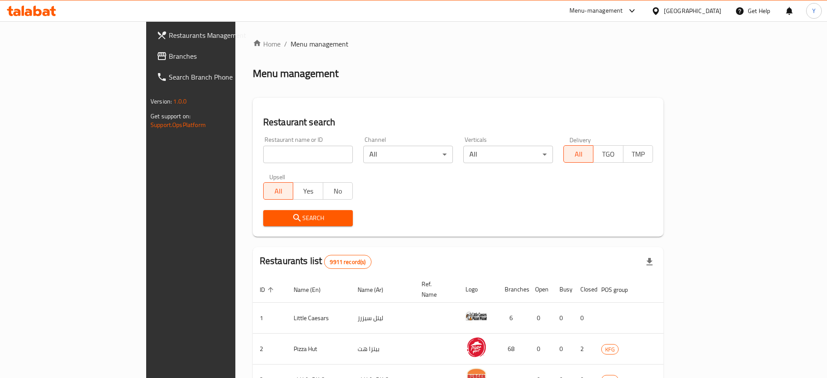
drag, startPoint x: 267, startPoint y: 166, endPoint x: 273, endPoint y: 128, distance: 38.0
click at [273, 128] on div "Restaurant search Restaurant name or ID Restaurant name or ID Channel All ​ Ver…" at bounding box center [458, 167] width 411 height 139
click at [271, 147] on input "search" at bounding box center [308, 154] width 90 height 17
click button "Search" at bounding box center [308, 218] width 90 height 16
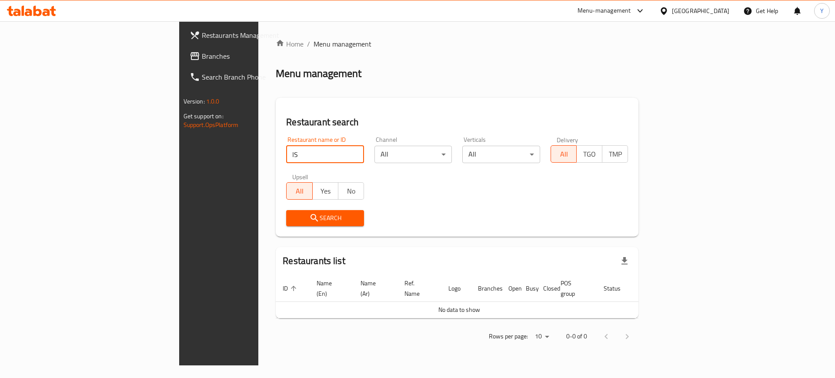
type input "I"
type input "اسطنبولي"
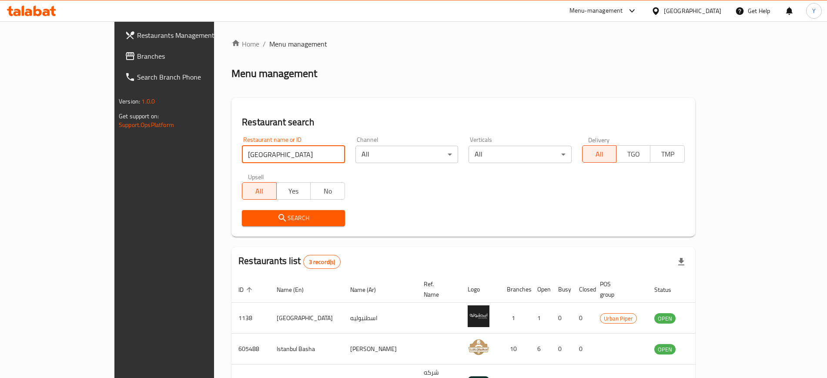
scroll to position [55, 0]
